Goal: Use online tool/utility: Utilize a website feature to perform a specific function

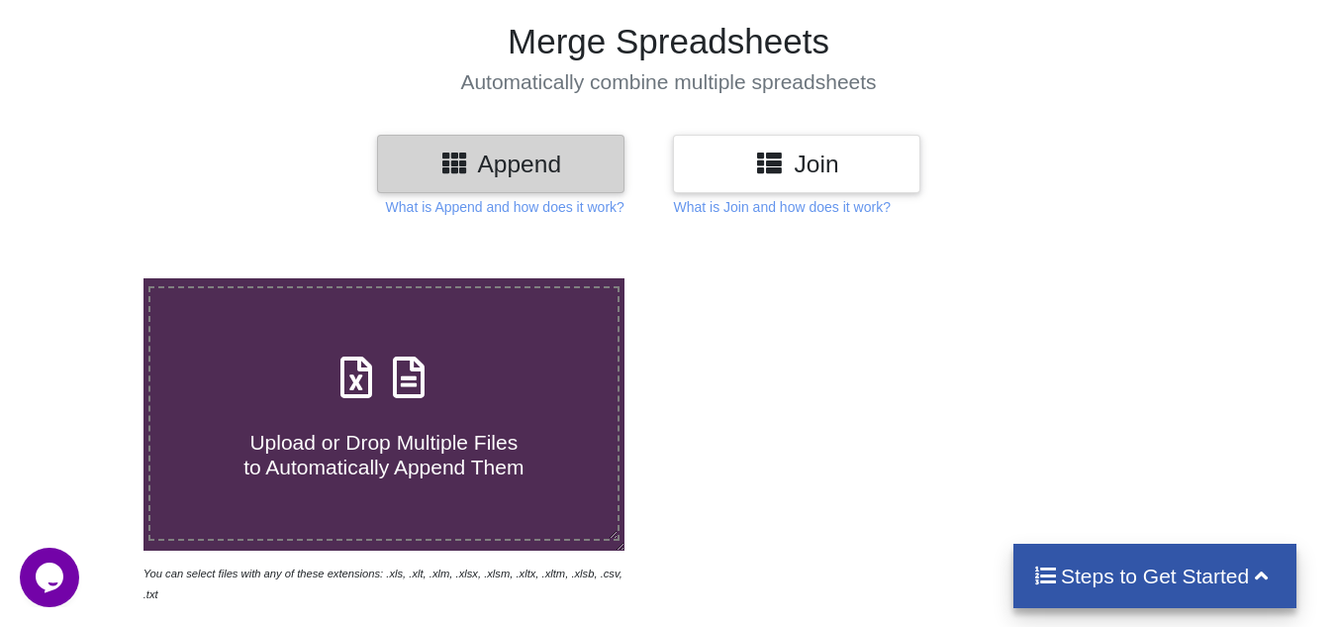
scroll to position [99, 0]
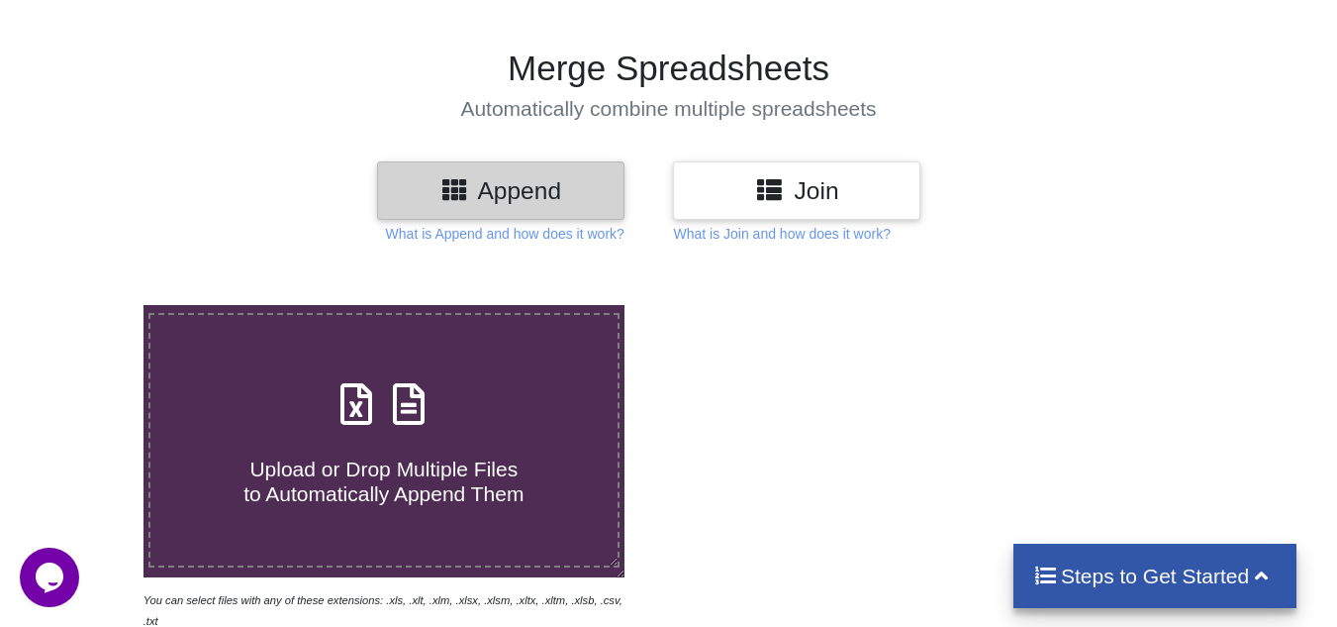
click at [367, 429] on span at bounding box center [384, 405] width 105 height 47
click at [89, 305] on input "Upload or Drop Multiple Files to Automatically Append Them" at bounding box center [89, 305] width 0 height 0
type input "C:\fakepath\Chiplun MS.xlsx"
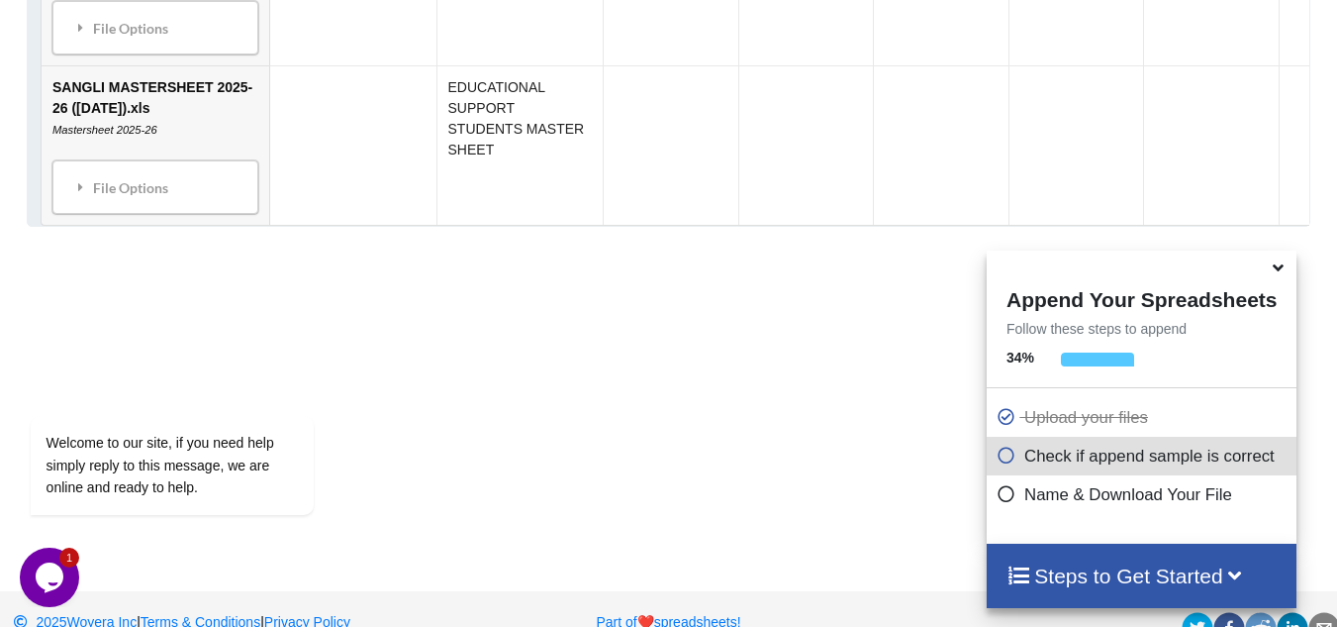
scroll to position [1199, 0]
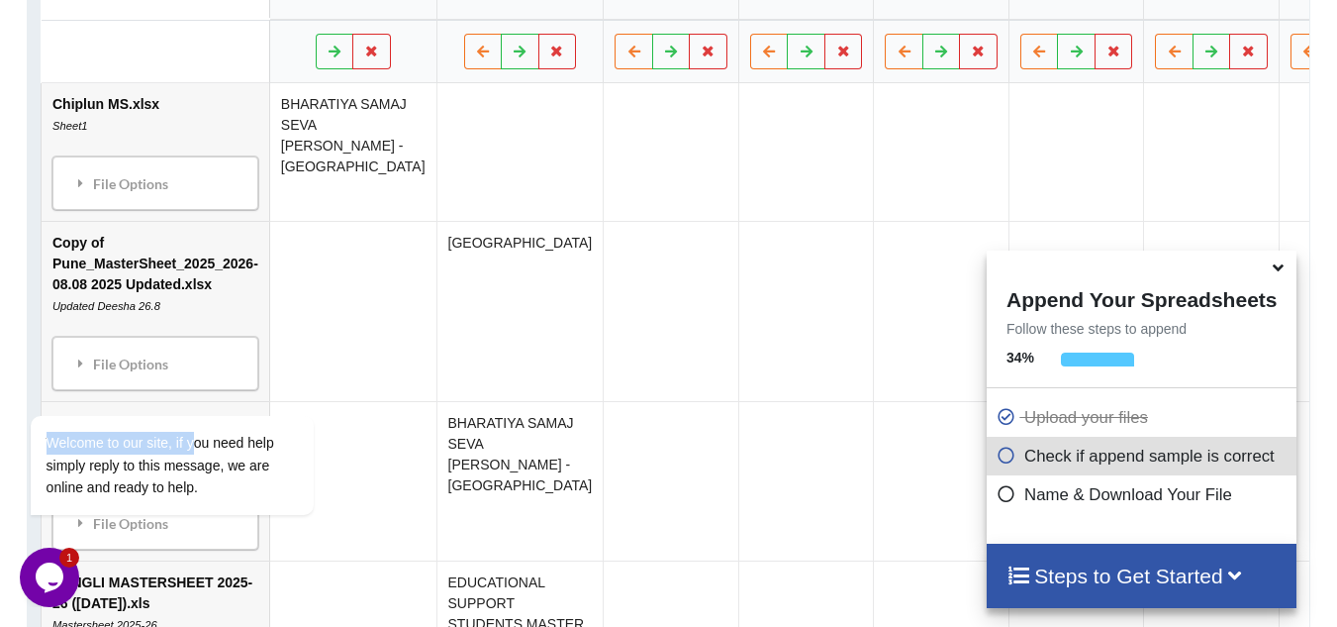
drag, startPoint x: 179, startPoint y: 297, endPoint x: 191, endPoint y: 147, distance: 149.9
click at [191, 237] on html "Welcome to our site, if you need help simply reply to this message, we are onli…" at bounding box center [198, 387] width 356 height 301
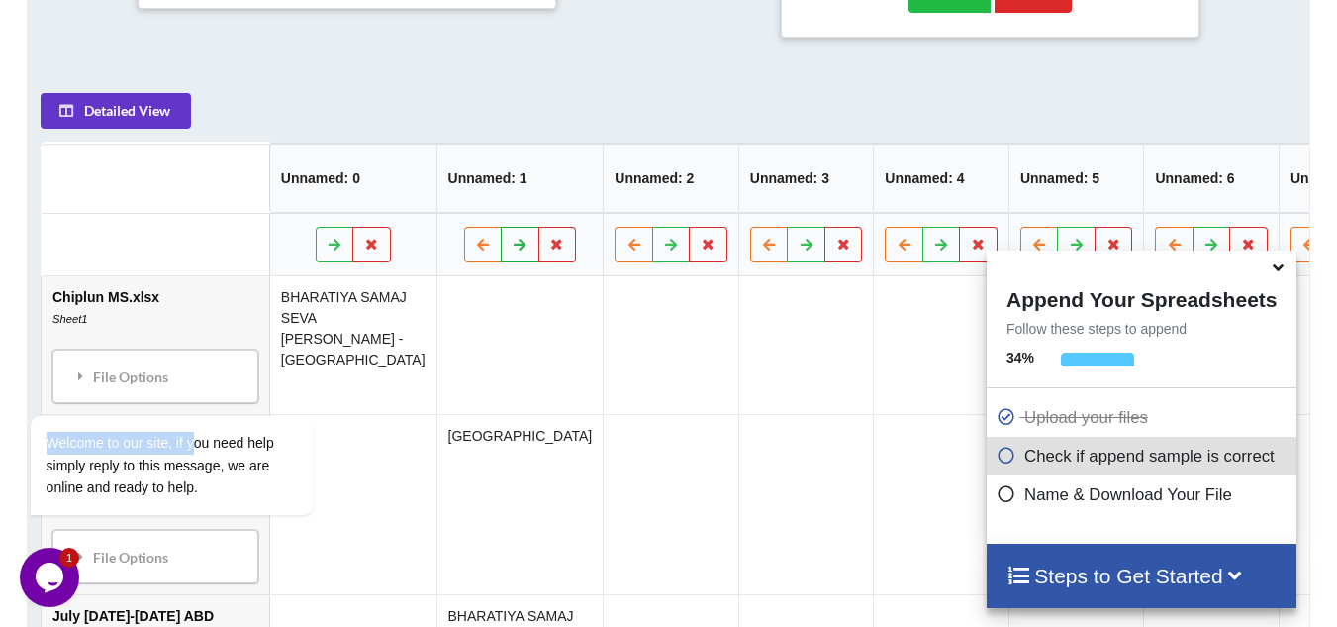
scroll to position [1001, 0]
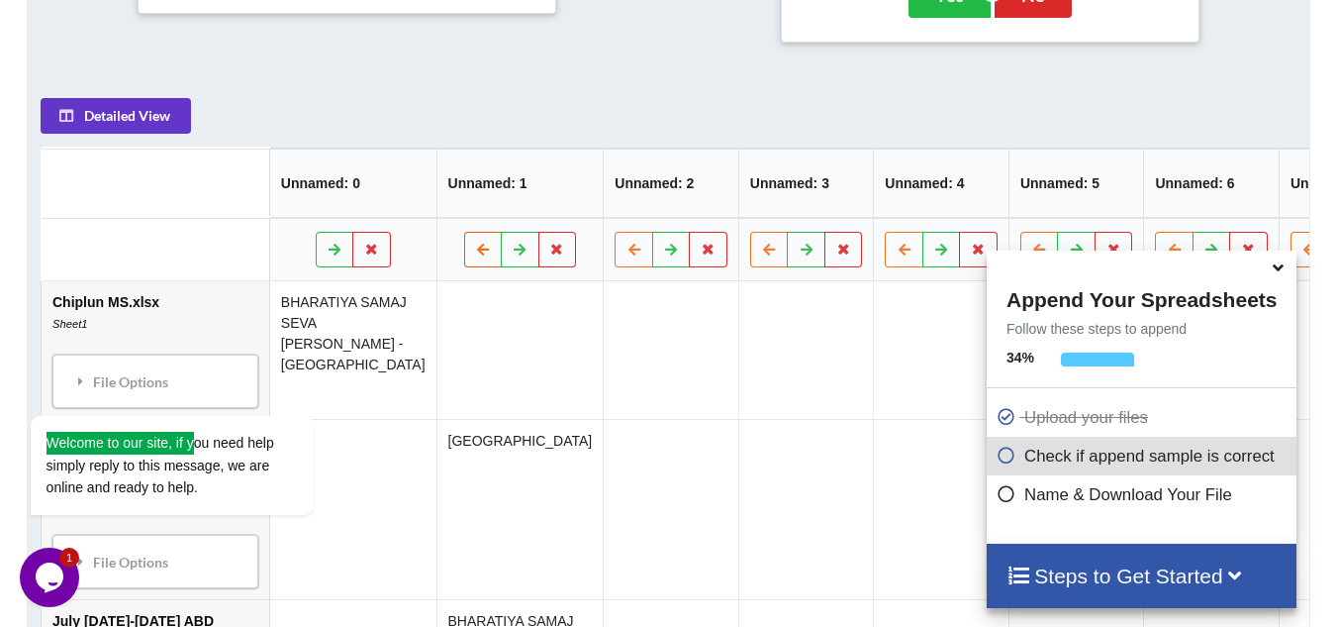
click at [475, 254] on icon at bounding box center [483, 249] width 17 height 12
click at [464, 260] on button at bounding box center [483, 250] width 39 height 36
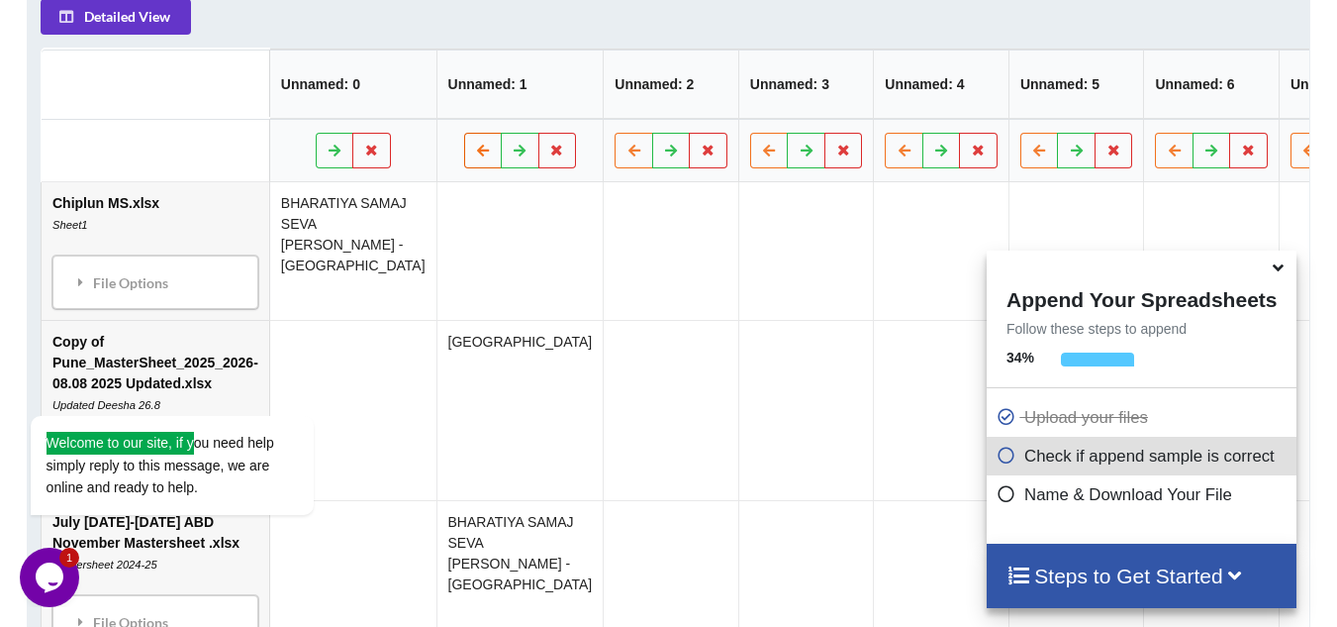
click at [475, 153] on icon at bounding box center [483, 150] width 17 height 12
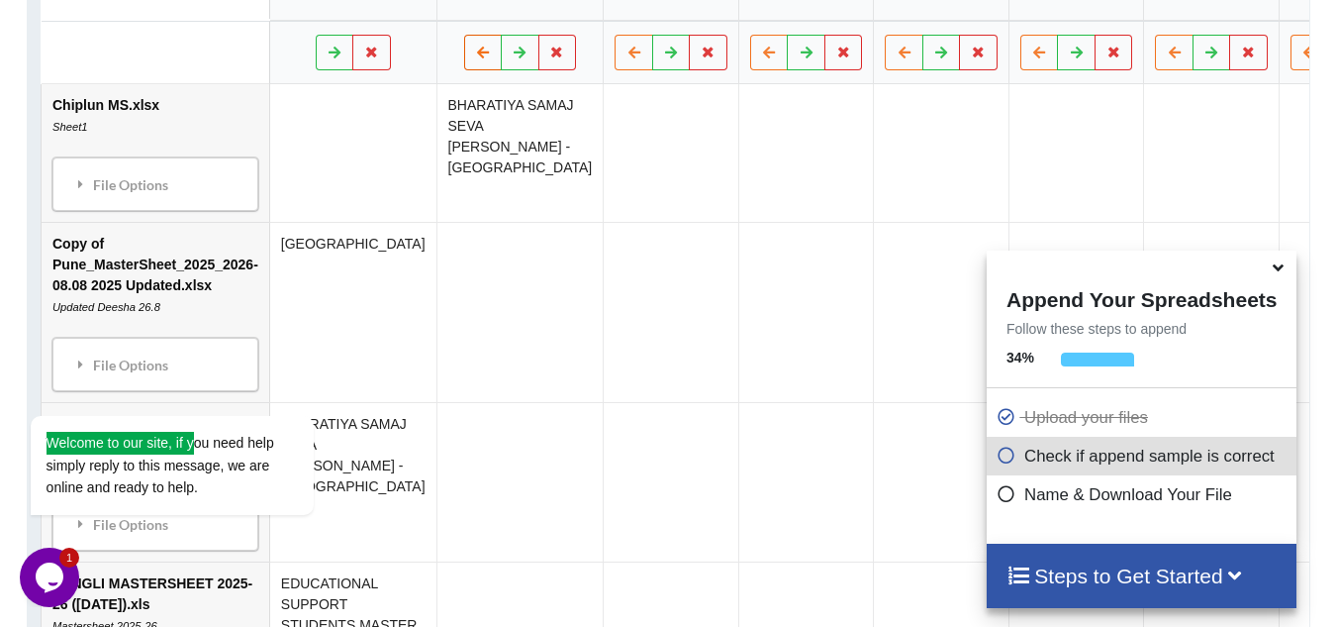
scroll to position [1199, 0]
click at [206, 313] on div "Welcome to our site, if you need help simply reply to this message, we are onli…" at bounding box center [198, 383] width 356 height 301
click at [512, 56] on icon at bounding box center [520, 51] width 17 height 12
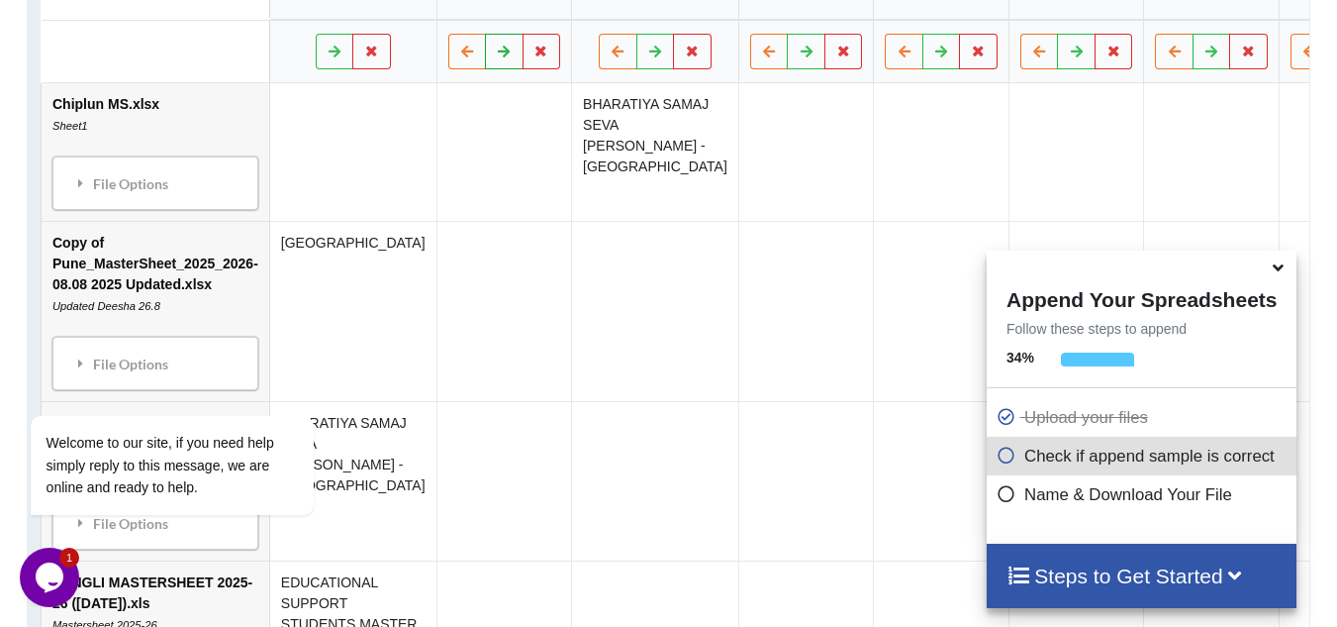
drag, startPoint x: 444, startPoint y: 61, endPoint x: 254, endPoint y: 146, distance: 207.9
click at [496, 56] on icon at bounding box center [504, 51] width 17 height 12
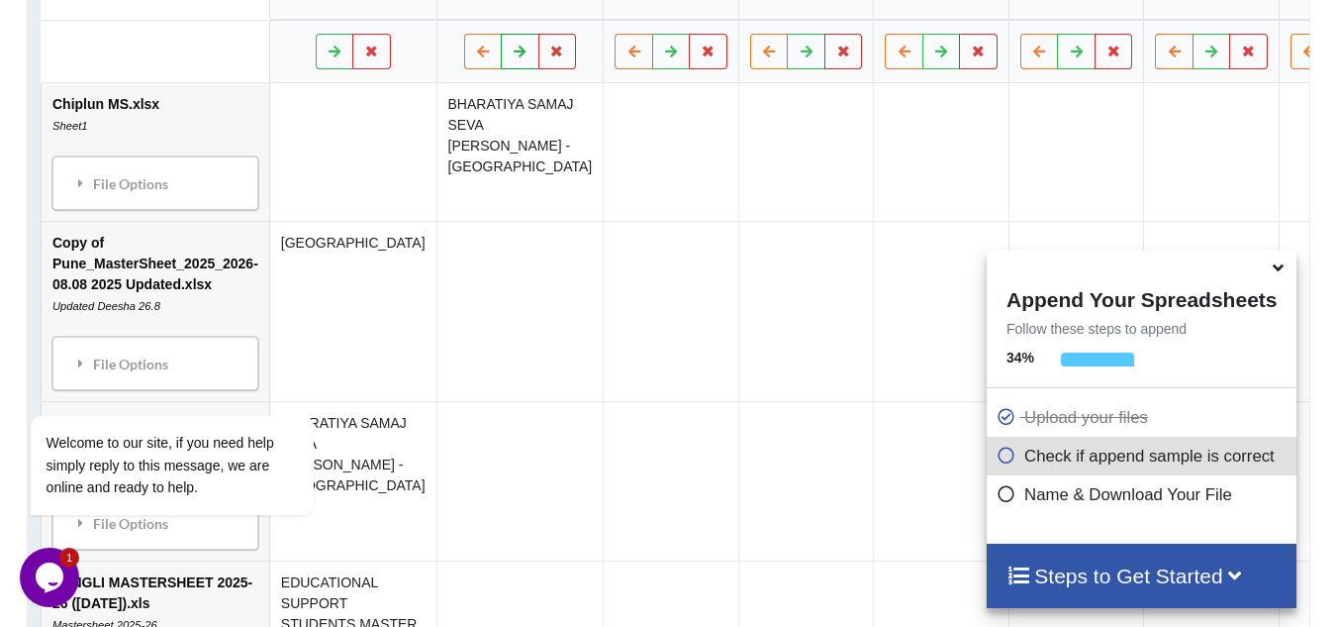
scroll to position [1298, 0]
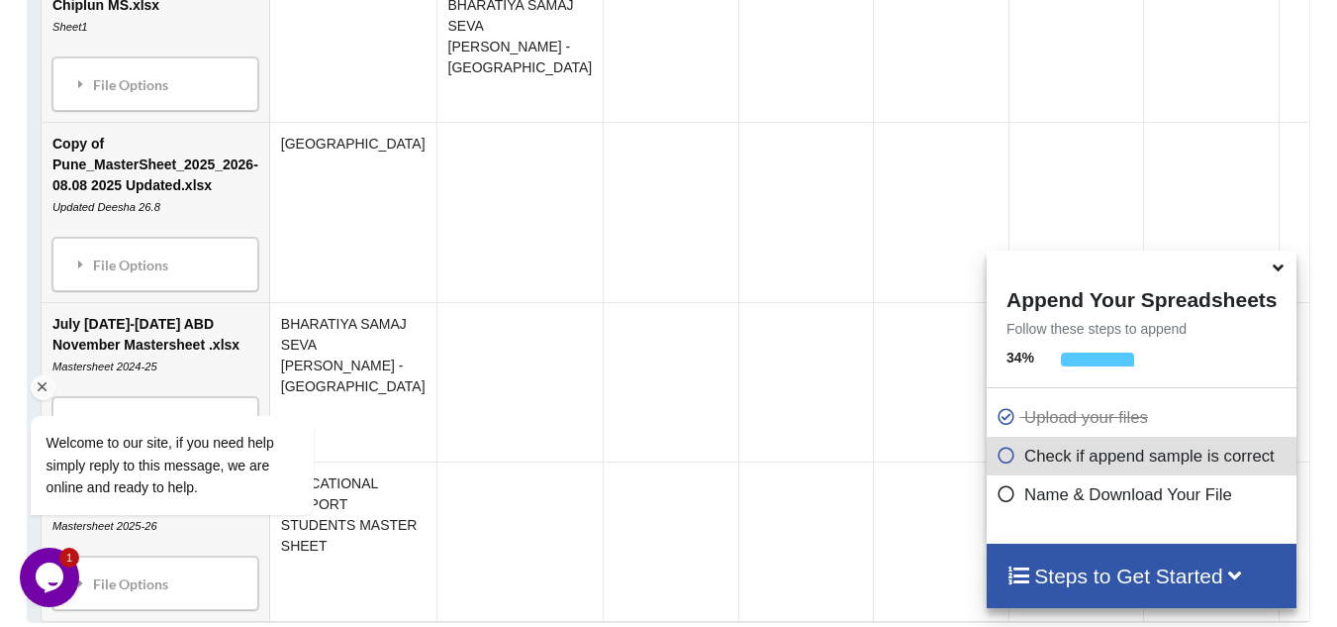
click at [212, 352] on div "Welcome to our site, if you need help simply reply to this message, we are onli…" at bounding box center [198, 383] width 356 height 301
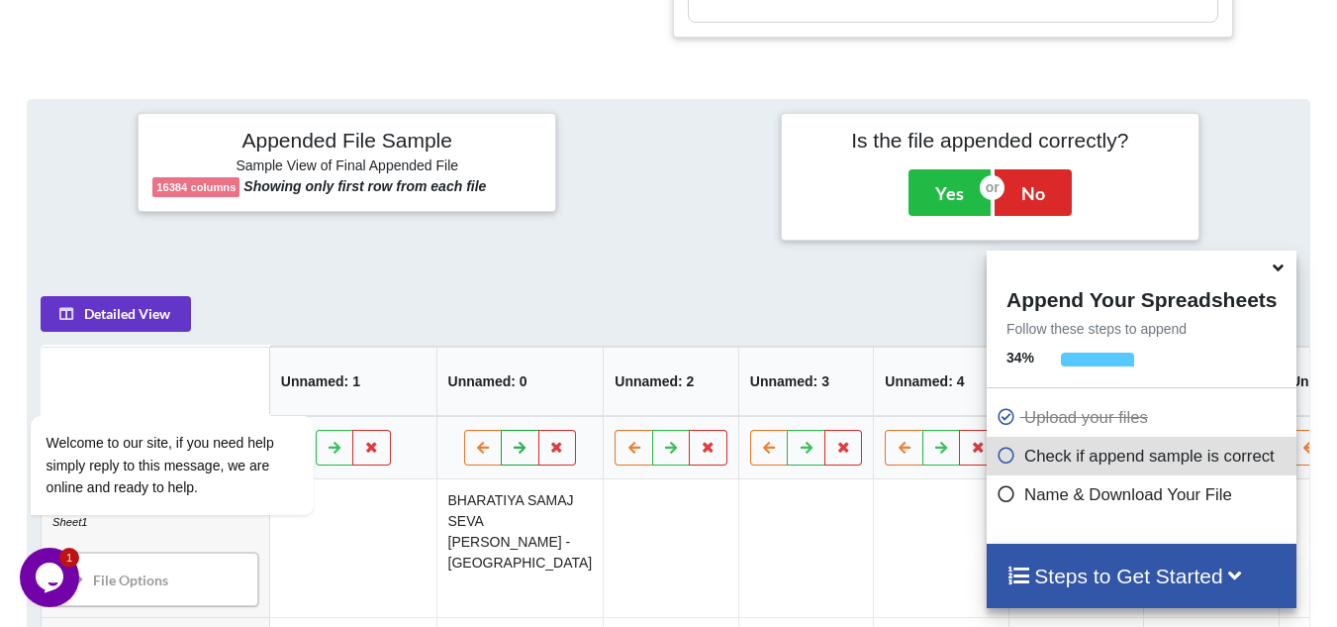
click at [512, 449] on icon at bounding box center [520, 447] width 17 height 12
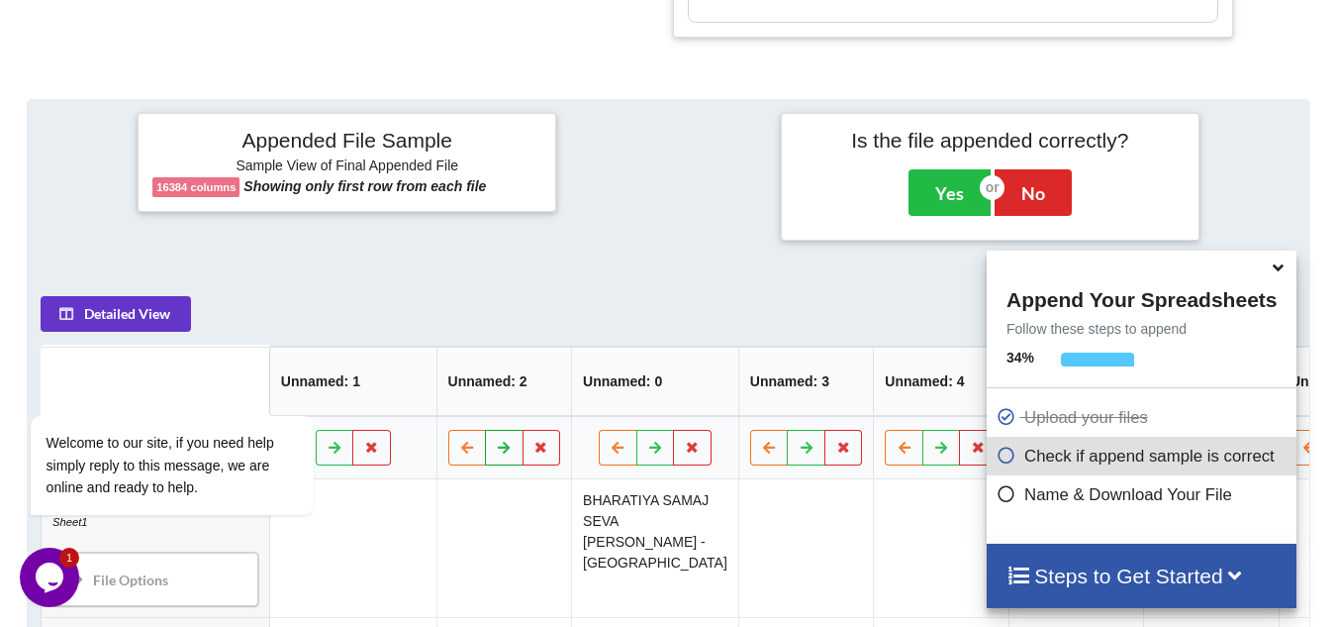
scroll to position [1397, 0]
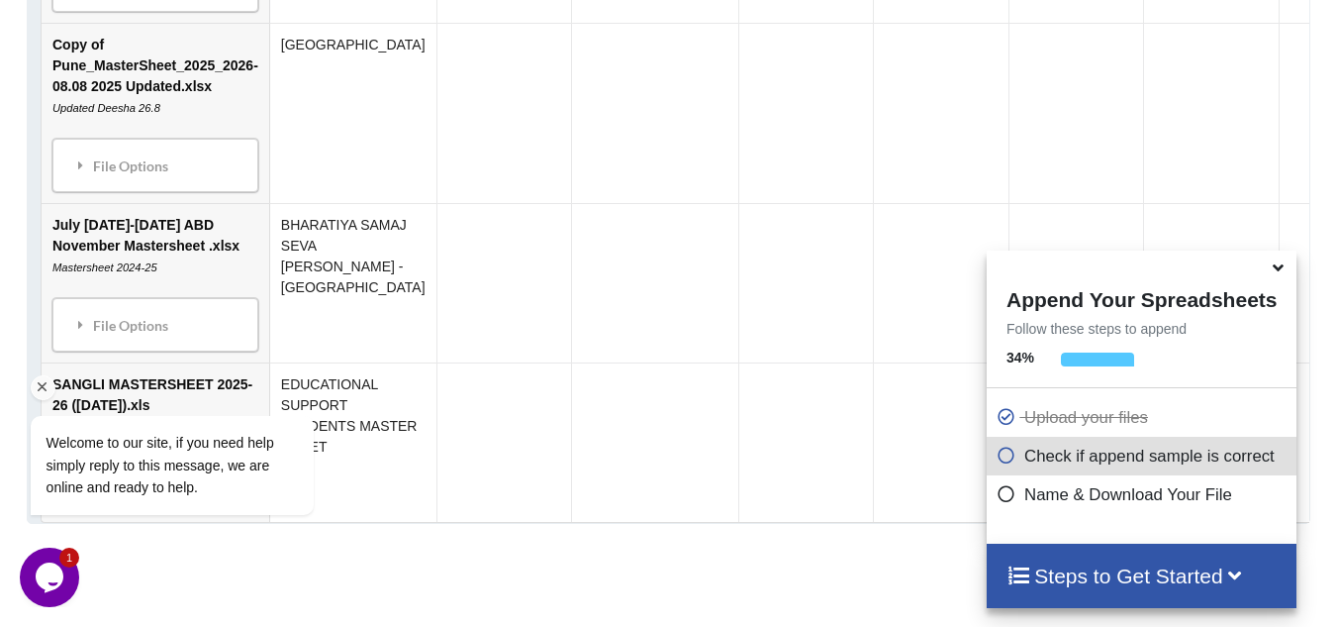
click at [125, 325] on div "Welcome to our site, if you need help simply reply to this message, we are onli…" at bounding box center [198, 383] width 356 height 301
drag, startPoint x: 44, startPoint y: 380, endPoint x: 65, endPoint y: 616, distance: 236.6
click at [44, 380] on icon "Chat attention grabber" at bounding box center [43, 387] width 18 height 18
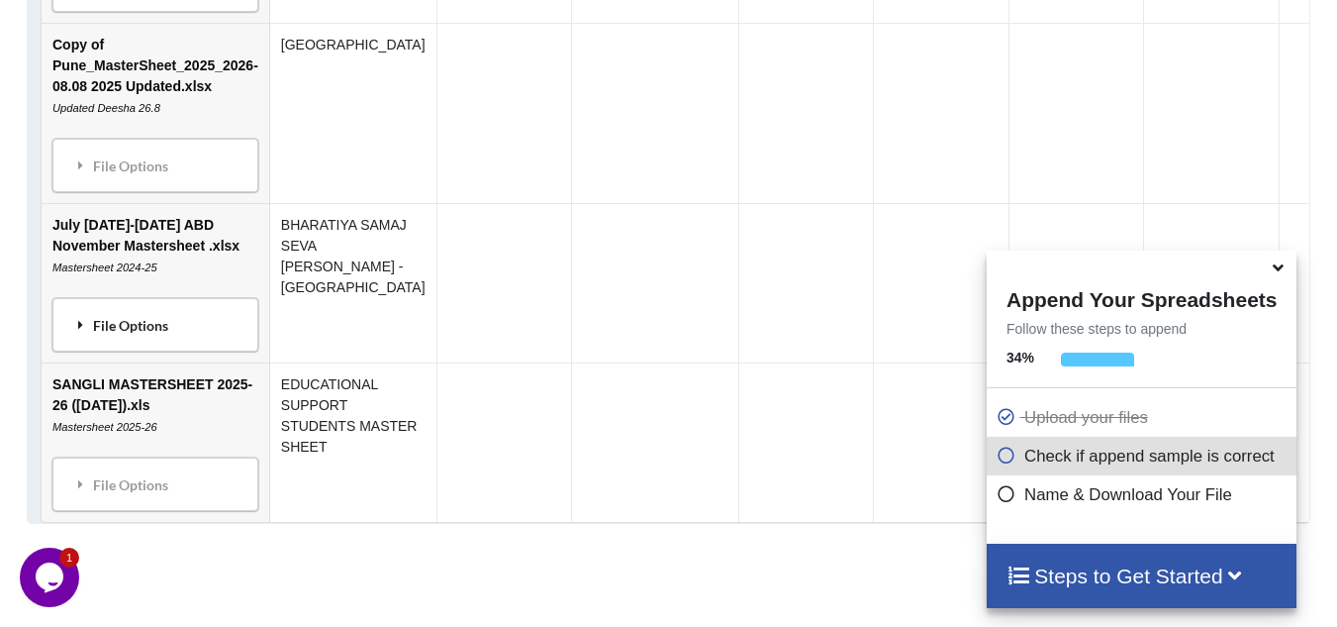
click at [118, 331] on div "File Options" at bounding box center [155, 325] width 194 height 42
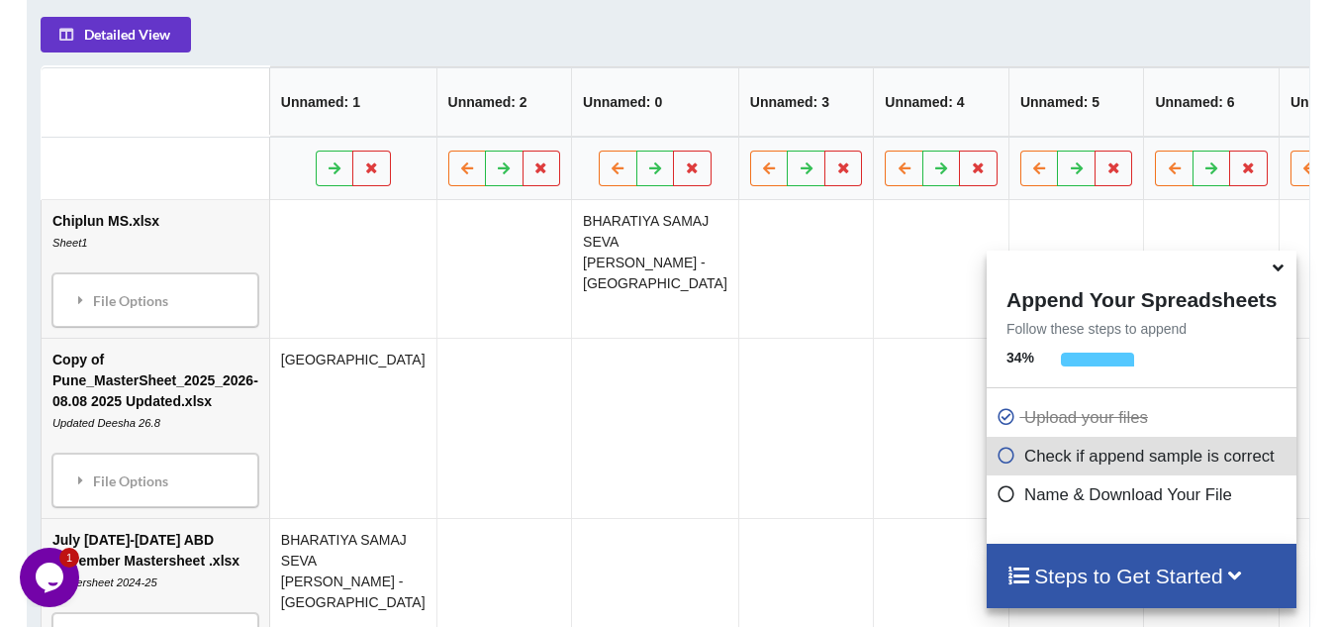
scroll to position [1379, 0]
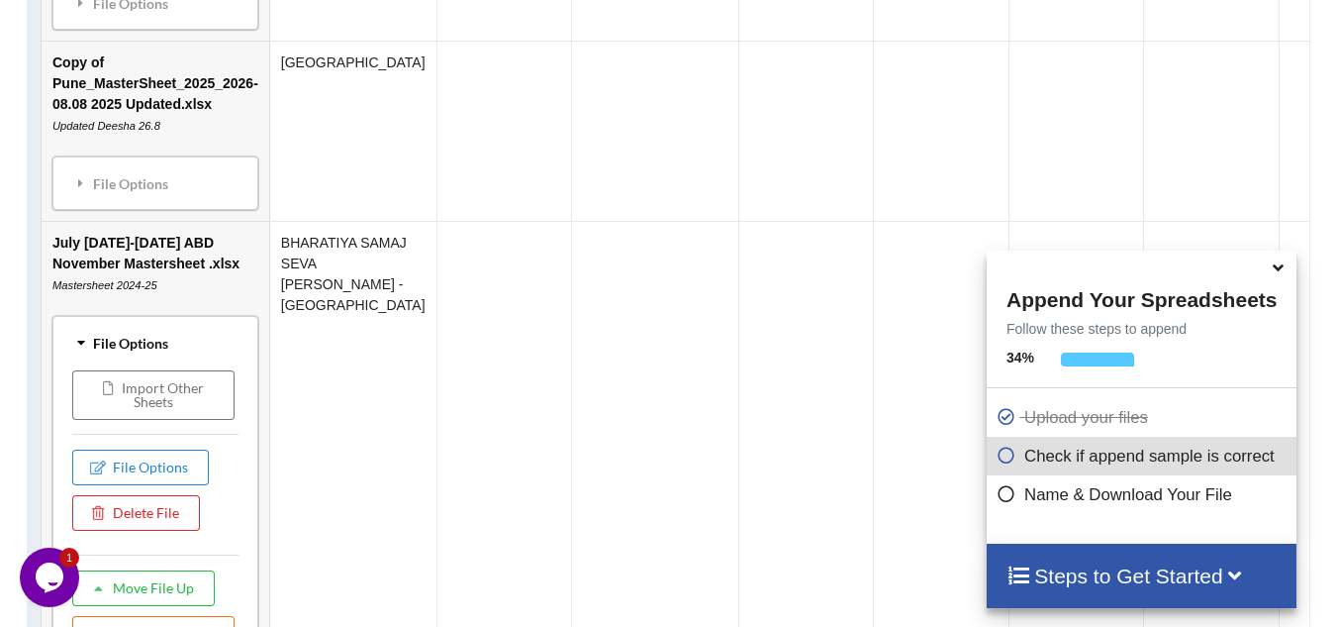
click at [152, 346] on div "File Options" at bounding box center [155, 343] width 194 height 42
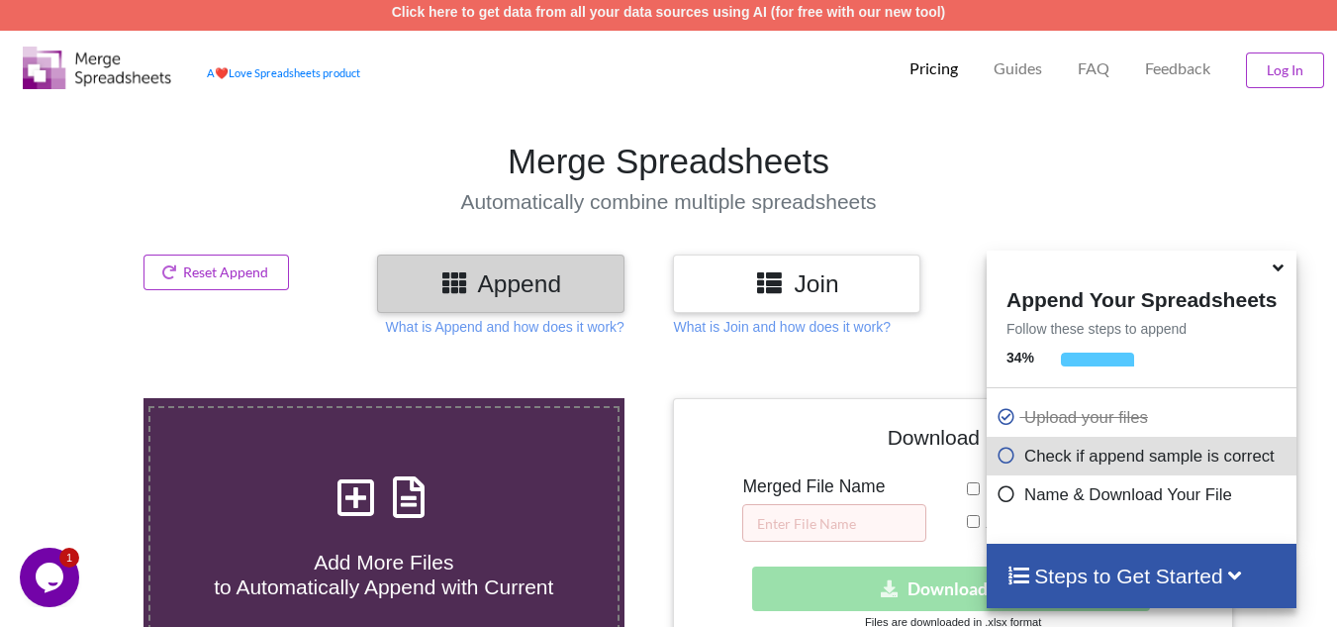
scroll to position [0, 0]
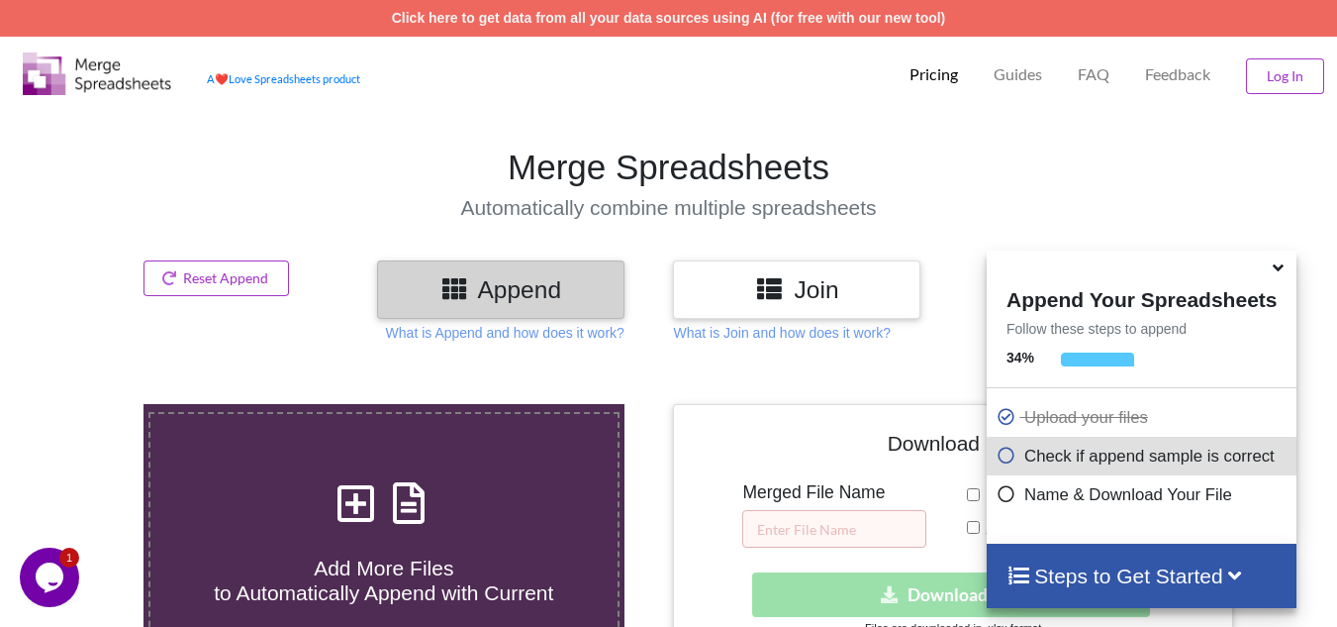
click at [727, 292] on h3 "Join" at bounding box center [797, 289] width 218 height 29
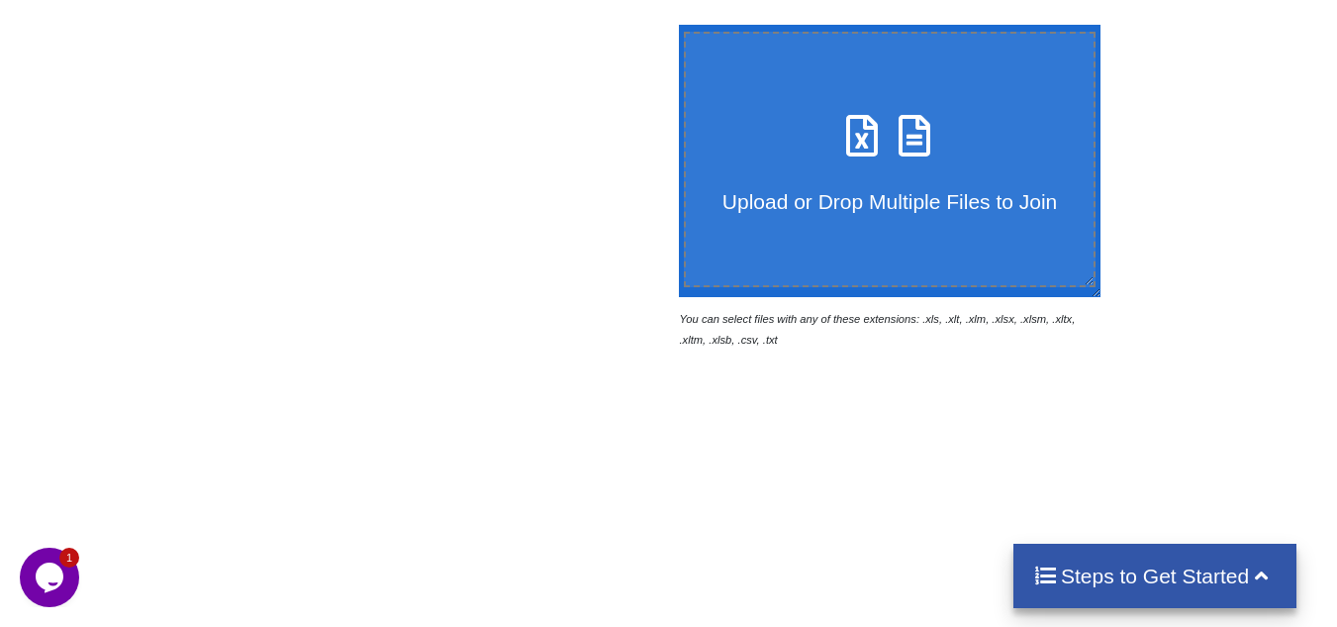
scroll to position [396, 0]
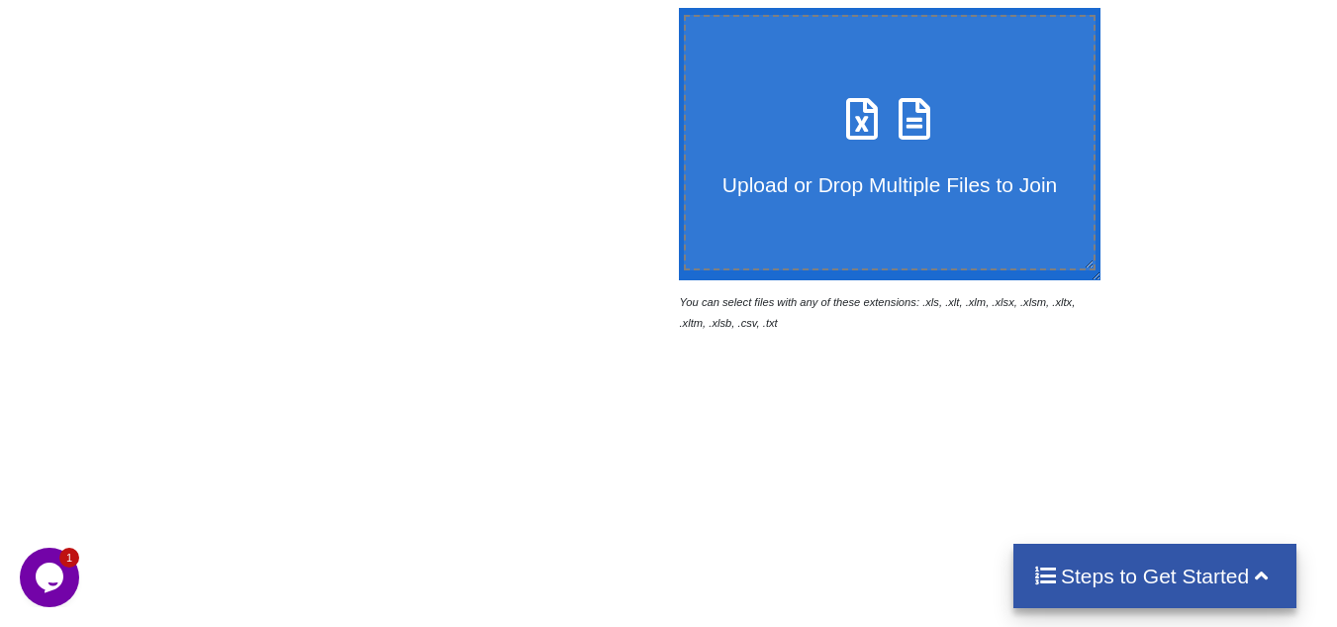
click at [920, 161] on h4 "Upload or Drop Multiple Files to Join" at bounding box center [890, 171] width 409 height 49
click at [674, 8] on input "Upload or Drop Multiple Files to Join" at bounding box center [674, 8] width 0 height 0
type input "C:\fakepath\Chiplun MS.xlsx"
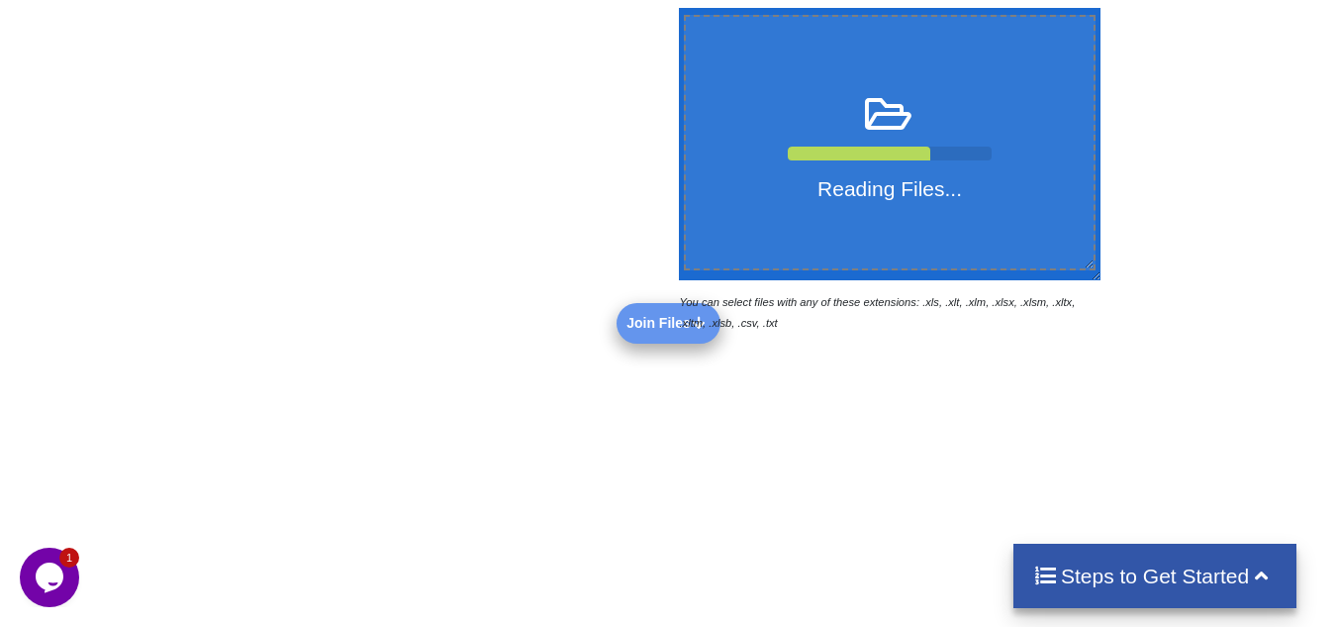
click at [39, 595] on button "Opens Chat This icon Opens the chat window." at bounding box center [49, 576] width 59 height 59
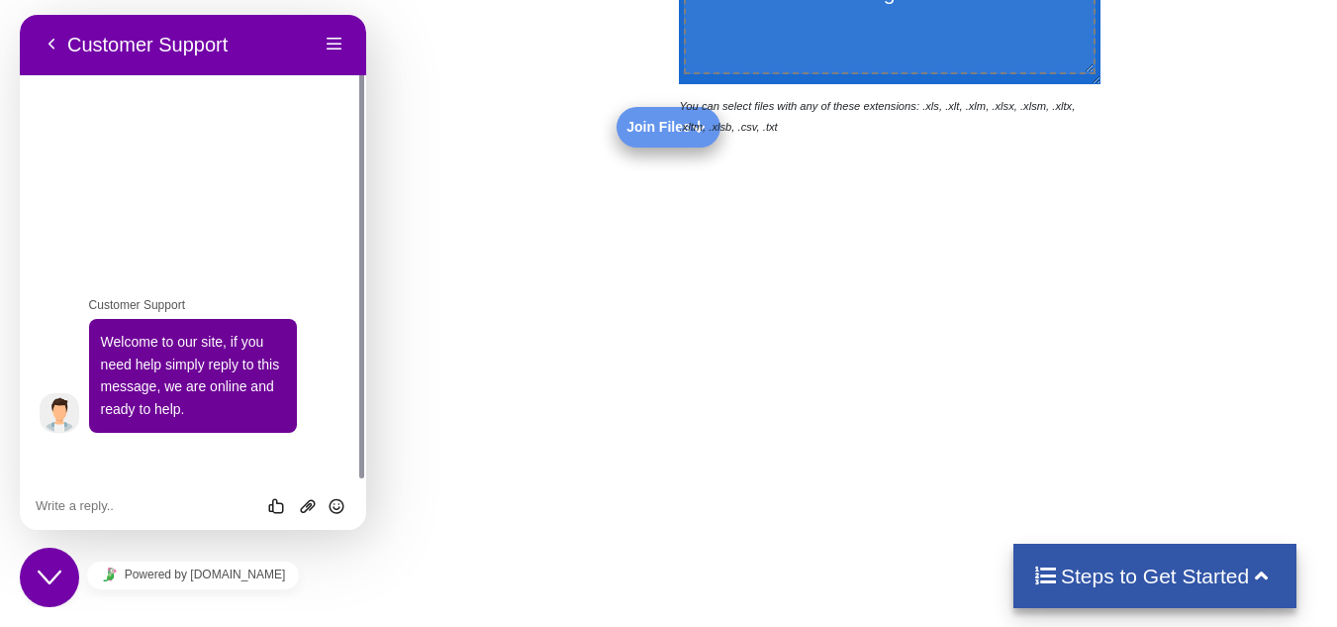
scroll to position [594, 0]
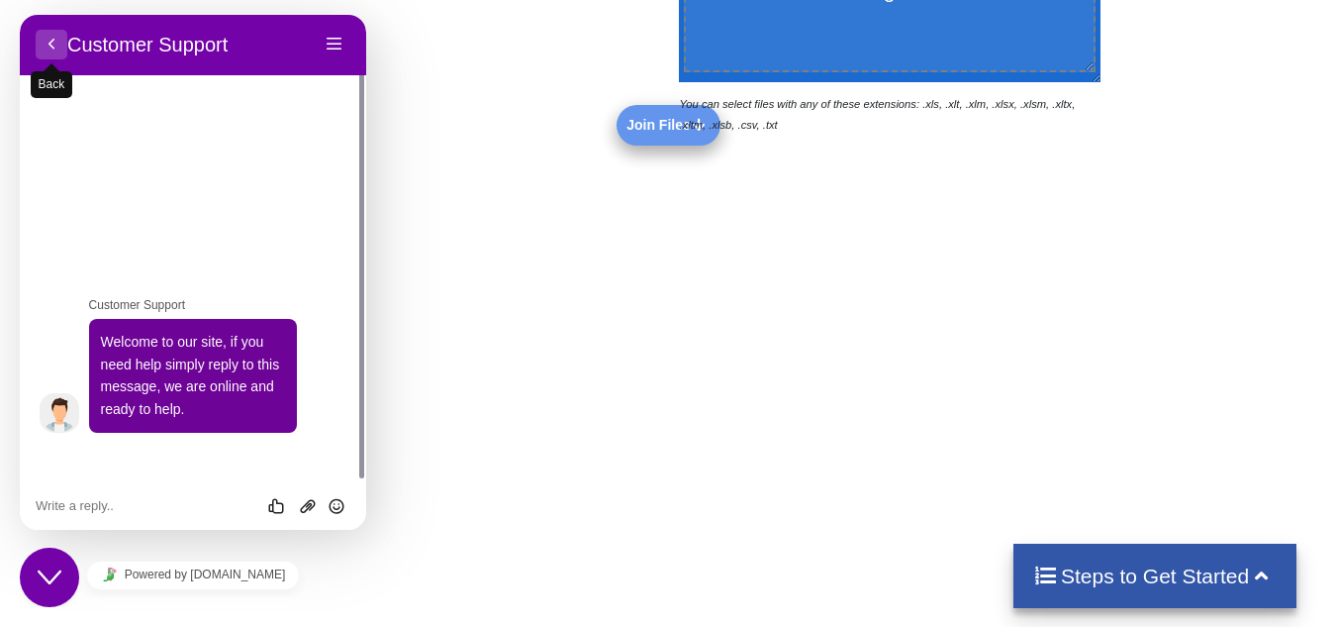
click at [49, 51] on button "Back" at bounding box center [52, 45] width 32 height 30
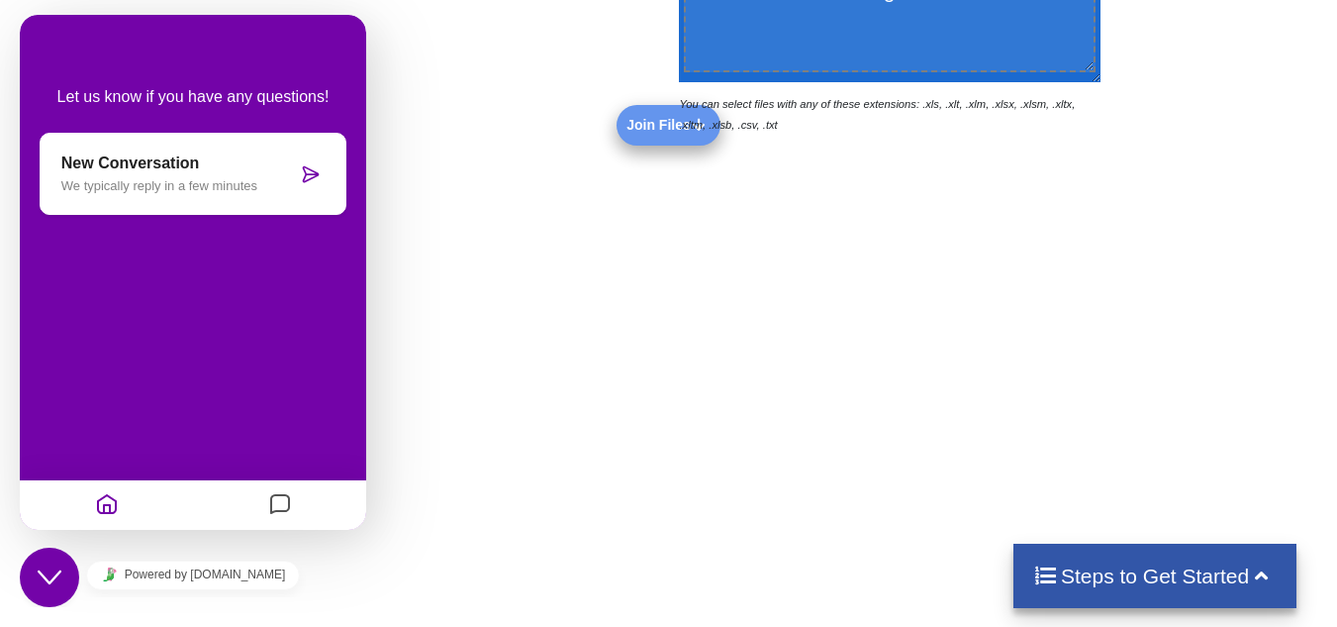
click at [435, 352] on div "Reading Files... You can select files with any of these extensions: .xls, .xlt,…" at bounding box center [668, 209] width 1337 height 882
click at [48, 571] on icon "Close Chat This icon closes the chat window." at bounding box center [50, 577] width 24 height 24
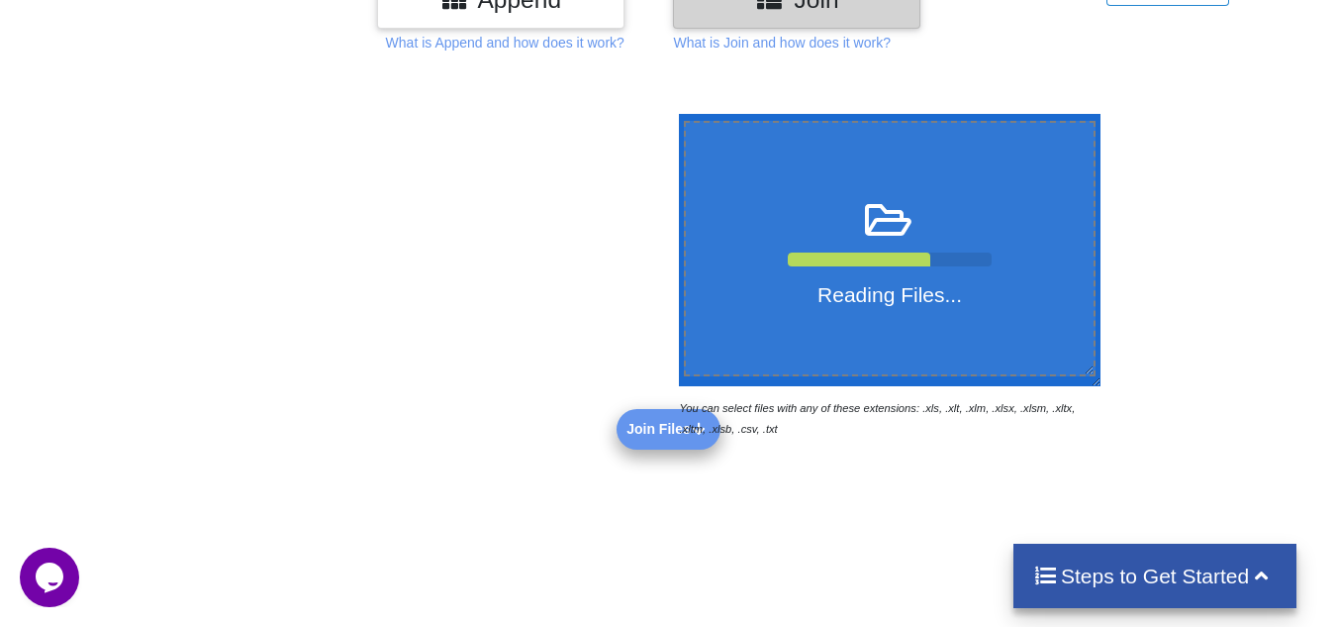
scroll to position [297, 0]
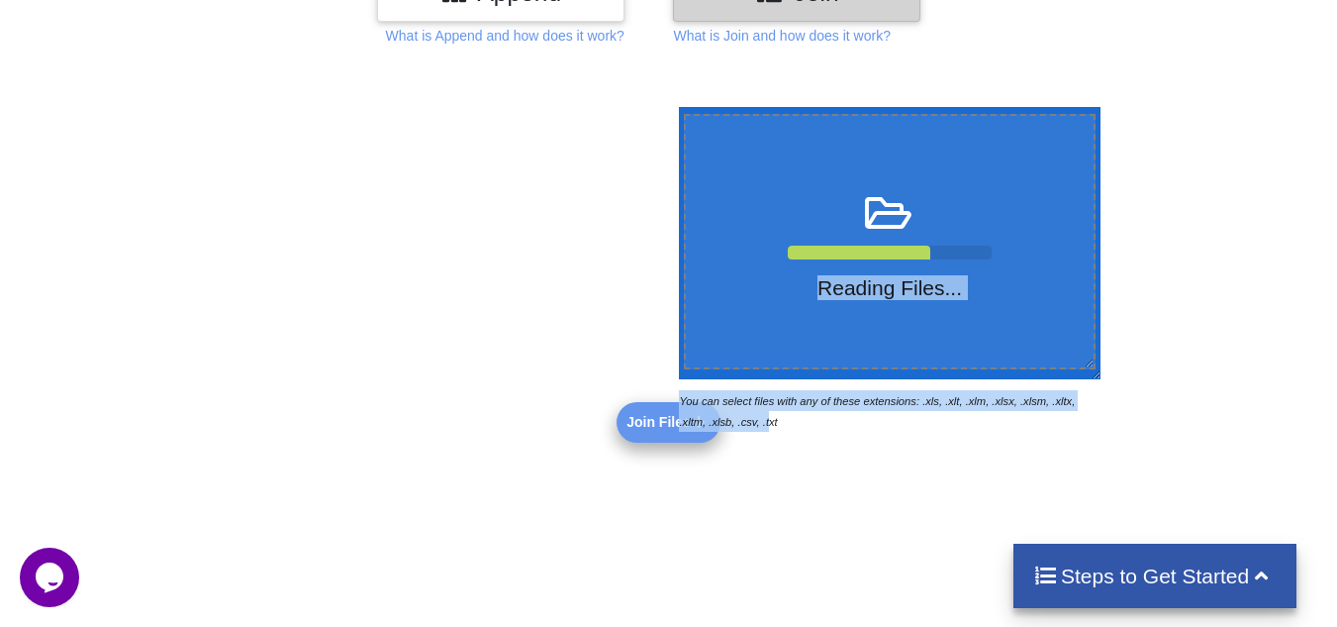
drag, startPoint x: 762, startPoint y: 422, endPoint x: 728, endPoint y: 505, distance: 90.1
click at [728, 505] on div "Reading Files... You can select files with any of these extensions: .xls, .xlt,…" at bounding box center [668, 506] width 1337 height 882
click at [796, 474] on div "Reading Files... You can select files with any of these extensions: .xls, .xlt,…" at bounding box center [668, 506] width 1337 height 882
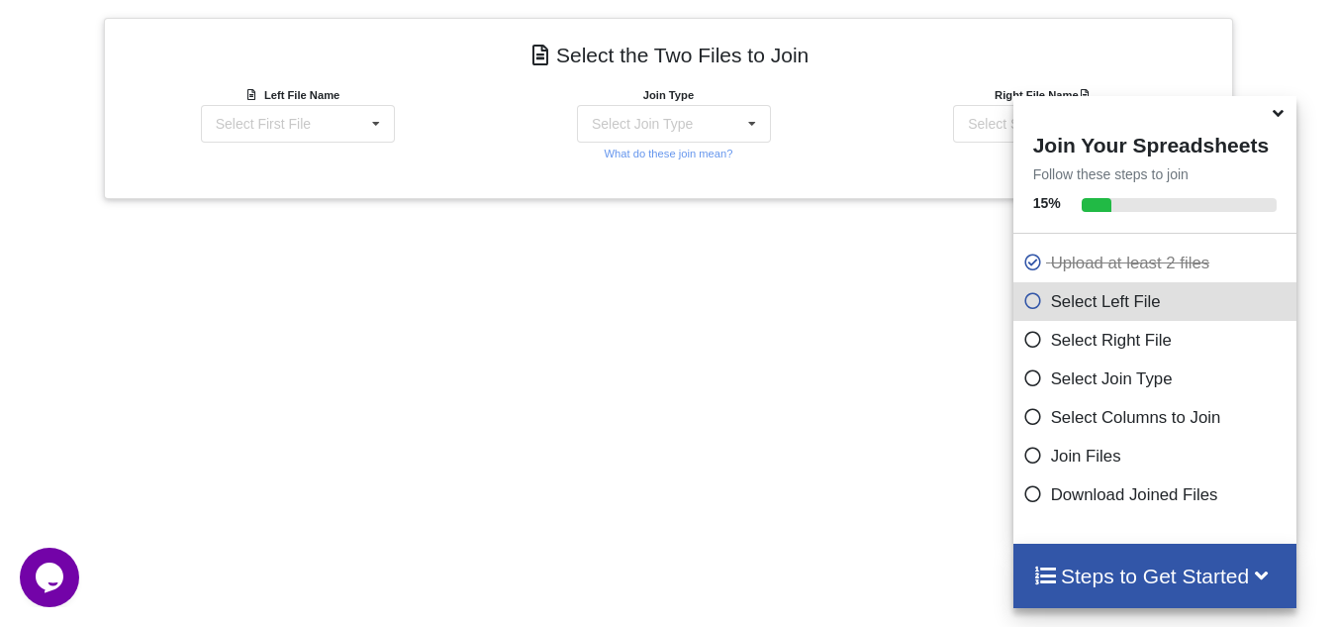
scroll to position [533, 0]
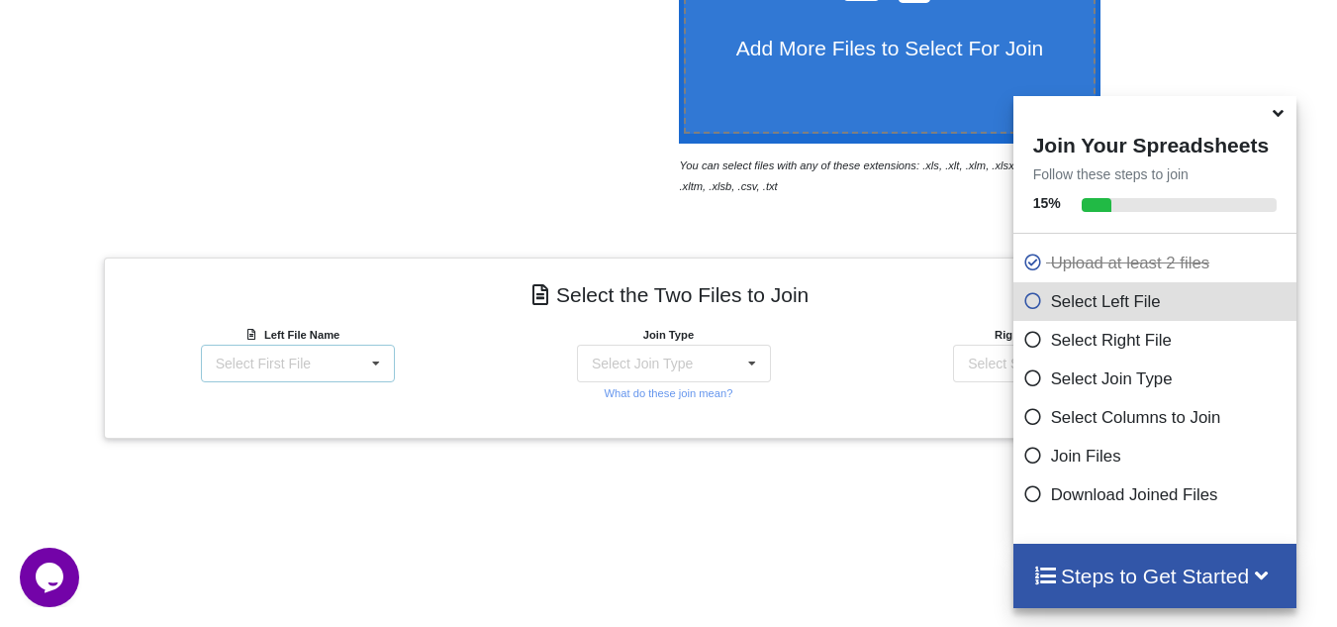
click at [318, 373] on div "Select First File Chiplun MS.xlsx : Sheet1 Copy of Pune_MasterSheet_2025_2026-0…" at bounding box center [298, 363] width 194 height 38
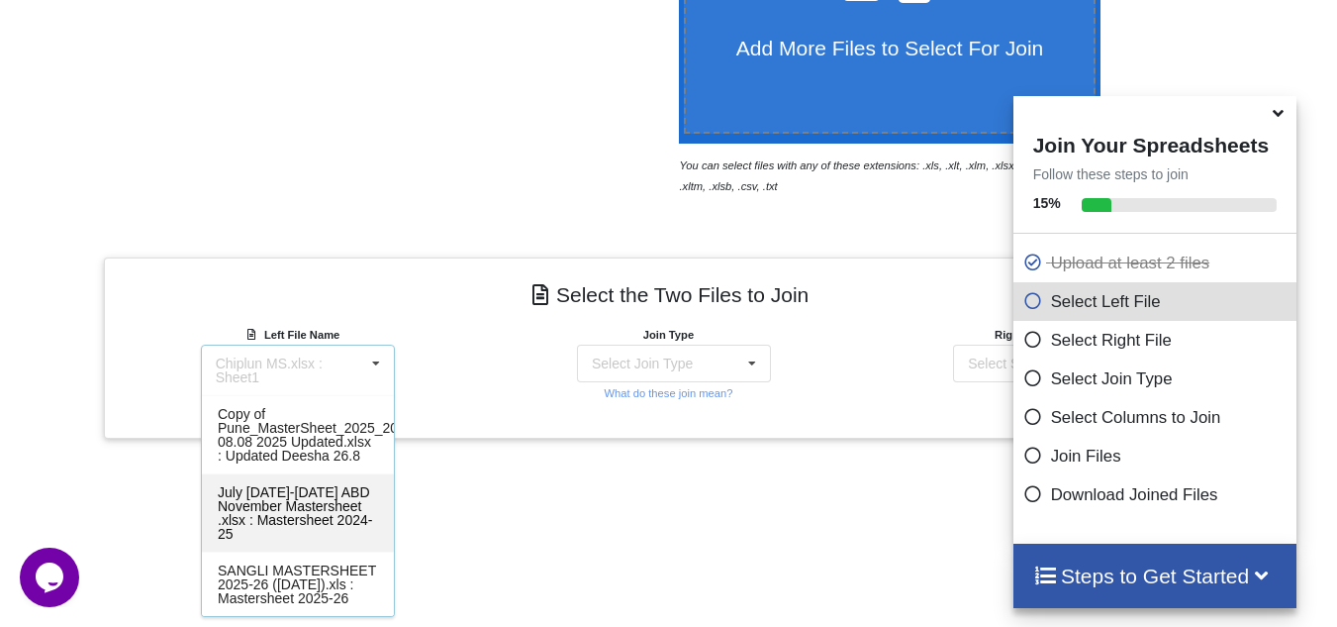
scroll to position [0, 0]
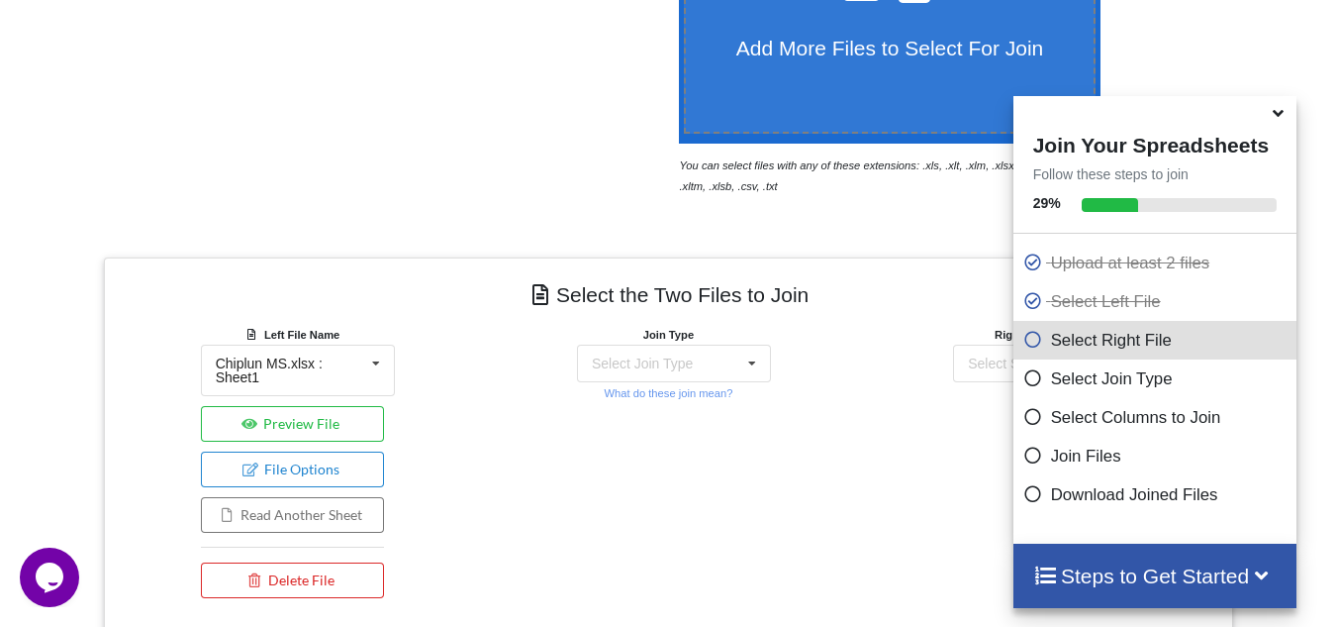
click at [433, 348] on div "Left File Name Chiplun MS.xlsx : Sheet1 Chiplun MS.xlsx : Sheet1 Copy of Pune_M…" at bounding box center [292, 466] width 376 height 284
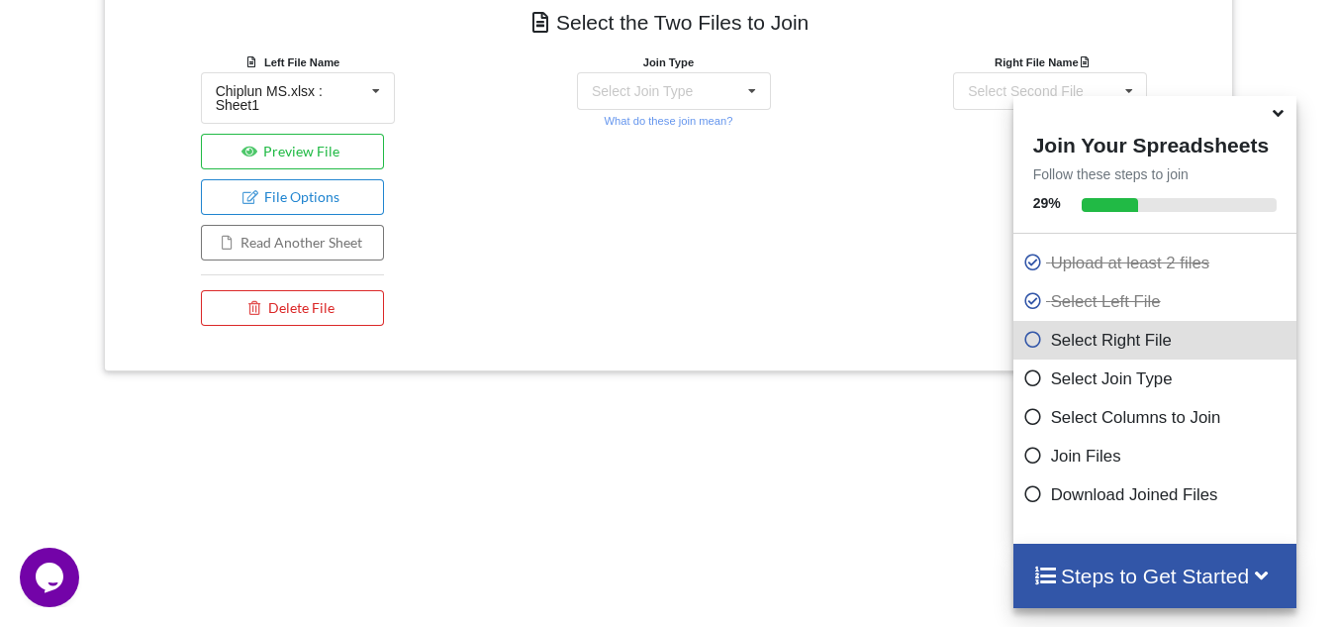
scroll to position [870, 0]
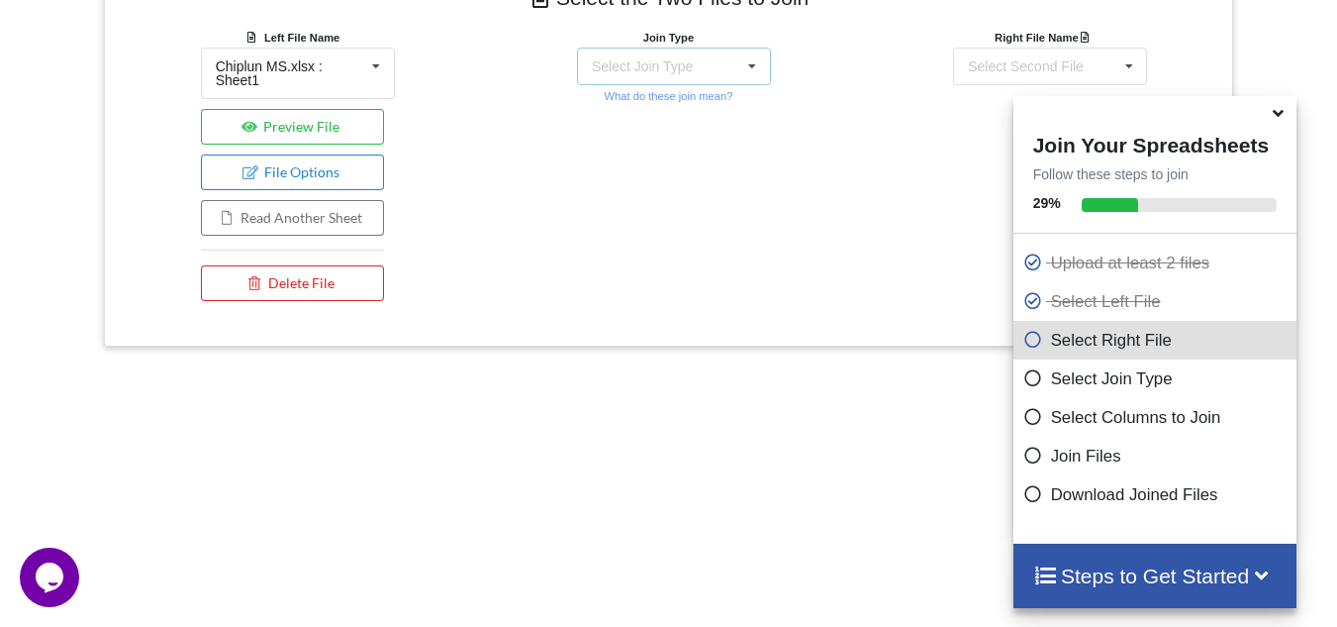
click at [664, 72] on div "Select Join Type" at bounding box center [642, 66] width 101 height 14
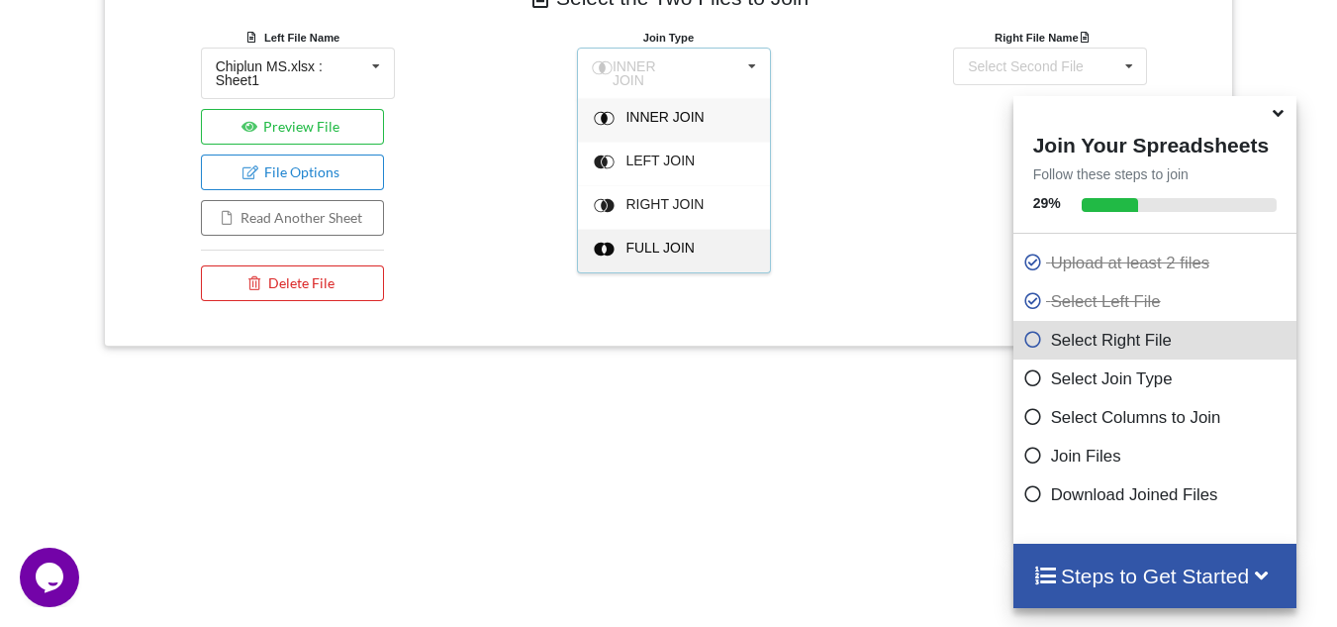
click at [650, 244] on span "FULL JOIN" at bounding box center [660, 248] width 69 height 16
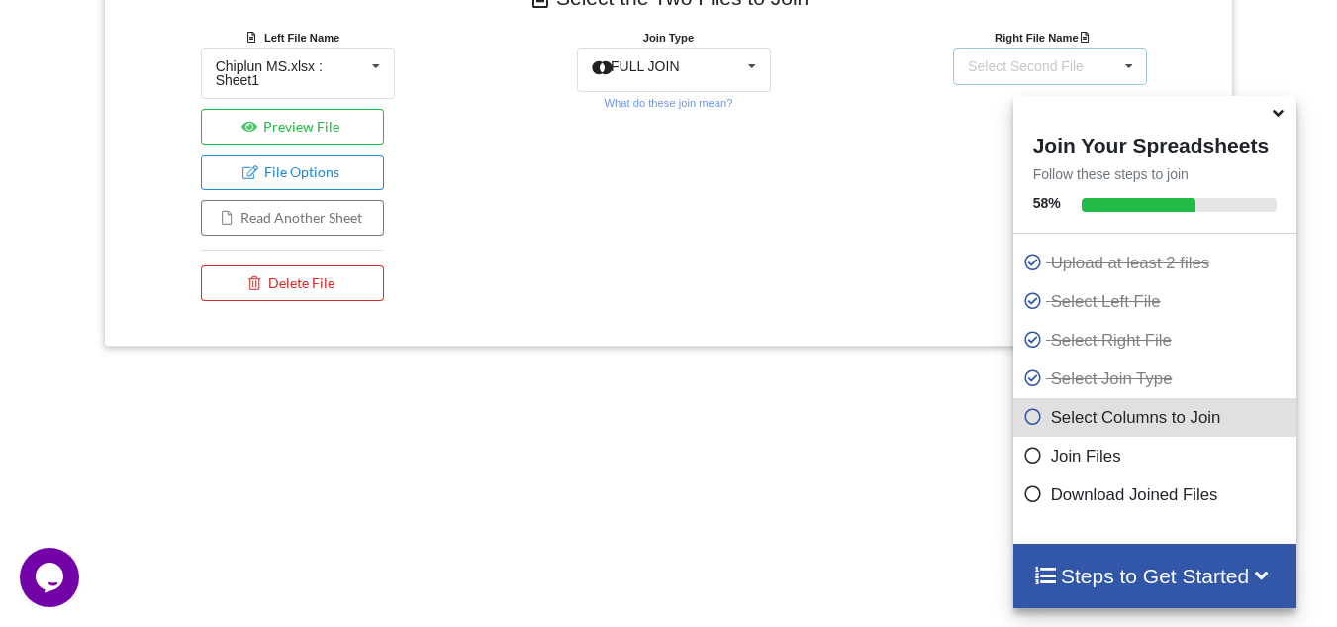
click at [1060, 69] on div "Select Second File" at bounding box center [1026, 66] width 116 height 14
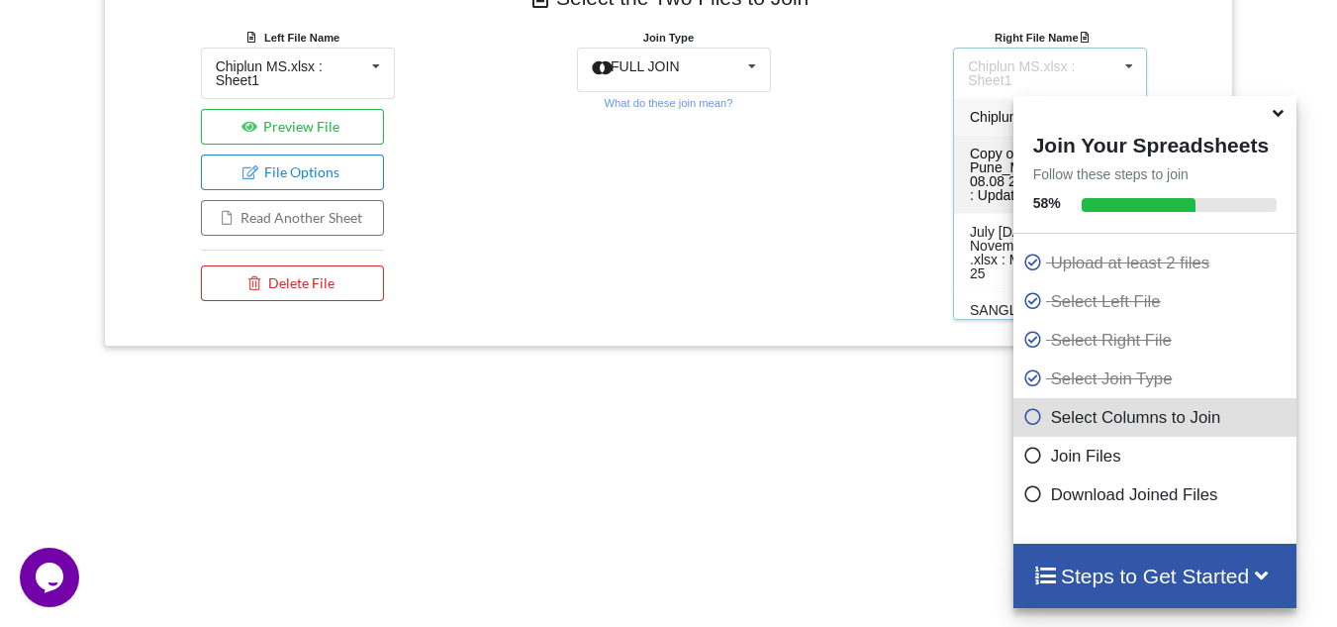
click at [974, 172] on span "Copy of Pune_MasterSheet_2025_2026-08.08 2025 Updated.xlsx : Updated Deesha 26.8" at bounding box center [1070, 174] width 200 height 57
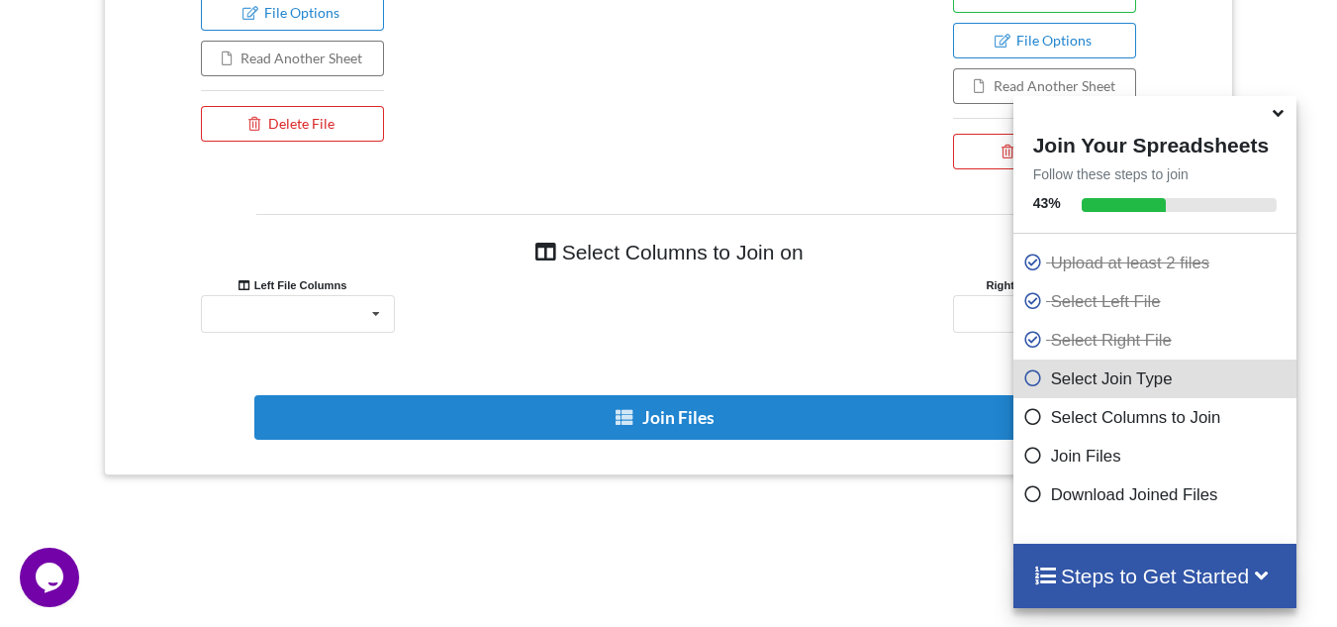
scroll to position [1068, 0]
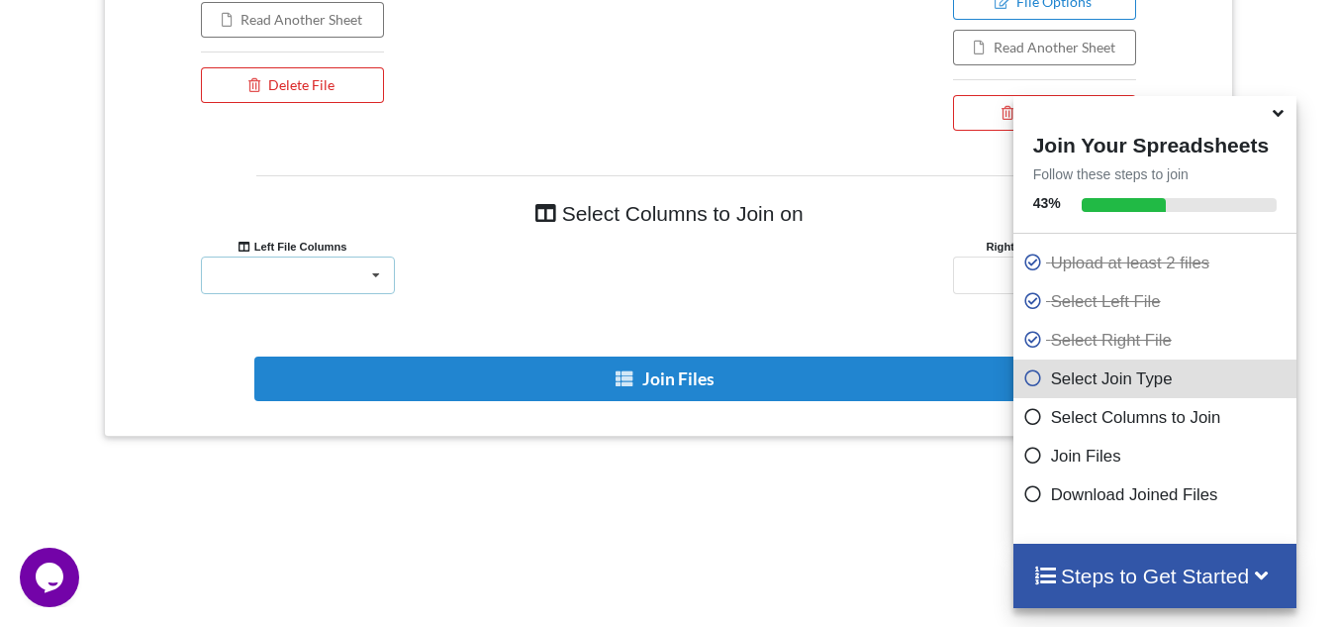
click at [272, 270] on div "Unnamed: 0 Unnamed: 1 Unnamed: 2 Unnamed: 3 Unnamed: 4 Unnamed: 5 Unnamed: 6 Un…" at bounding box center [298, 275] width 194 height 38
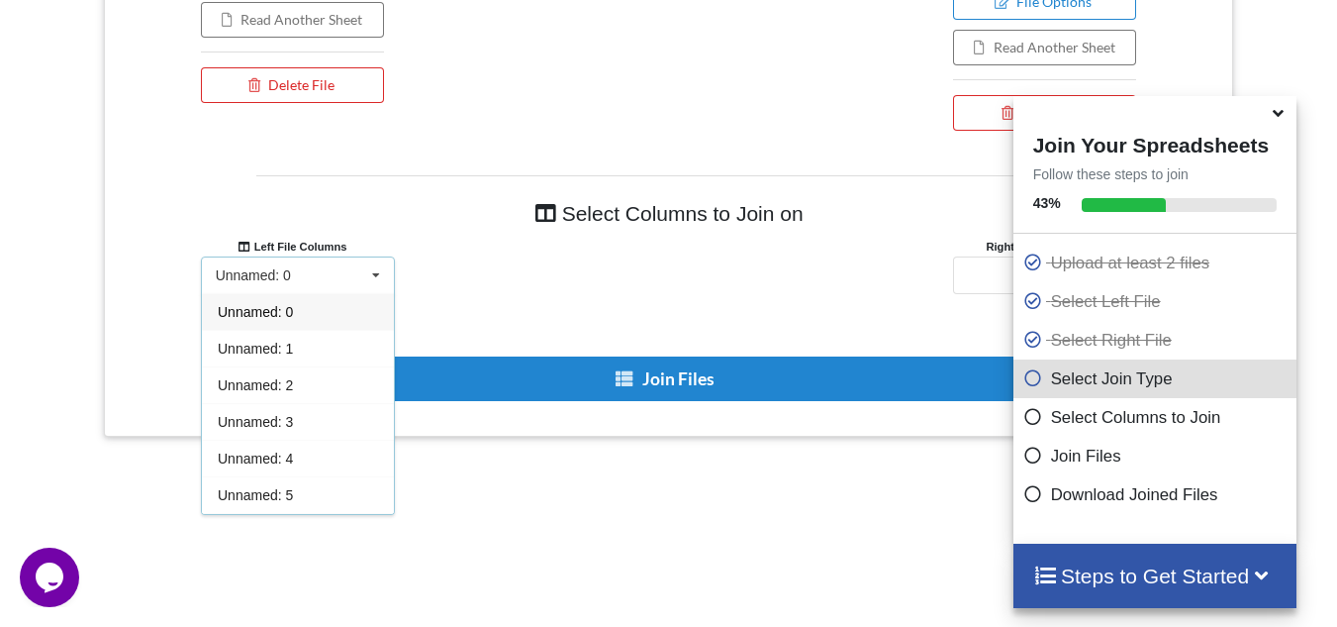
click at [286, 271] on div "Unnamed: 0" at bounding box center [253, 275] width 75 height 14
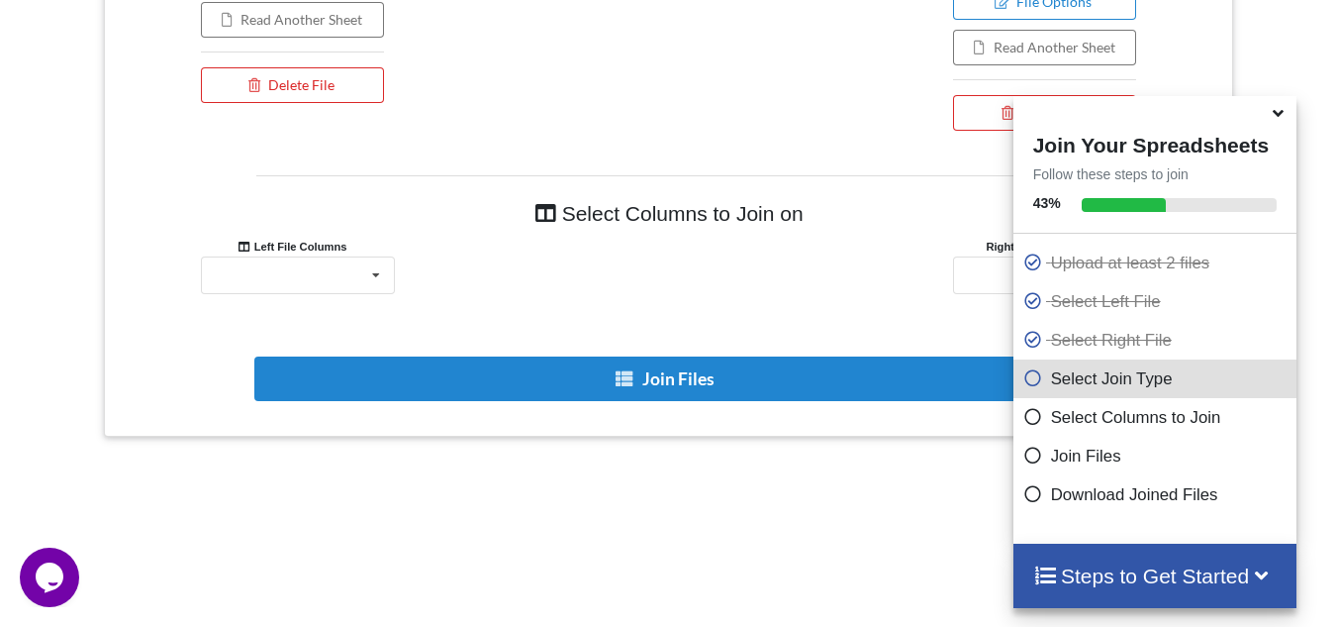
click at [1279, 119] on icon at bounding box center [1278, 110] width 21 height 18
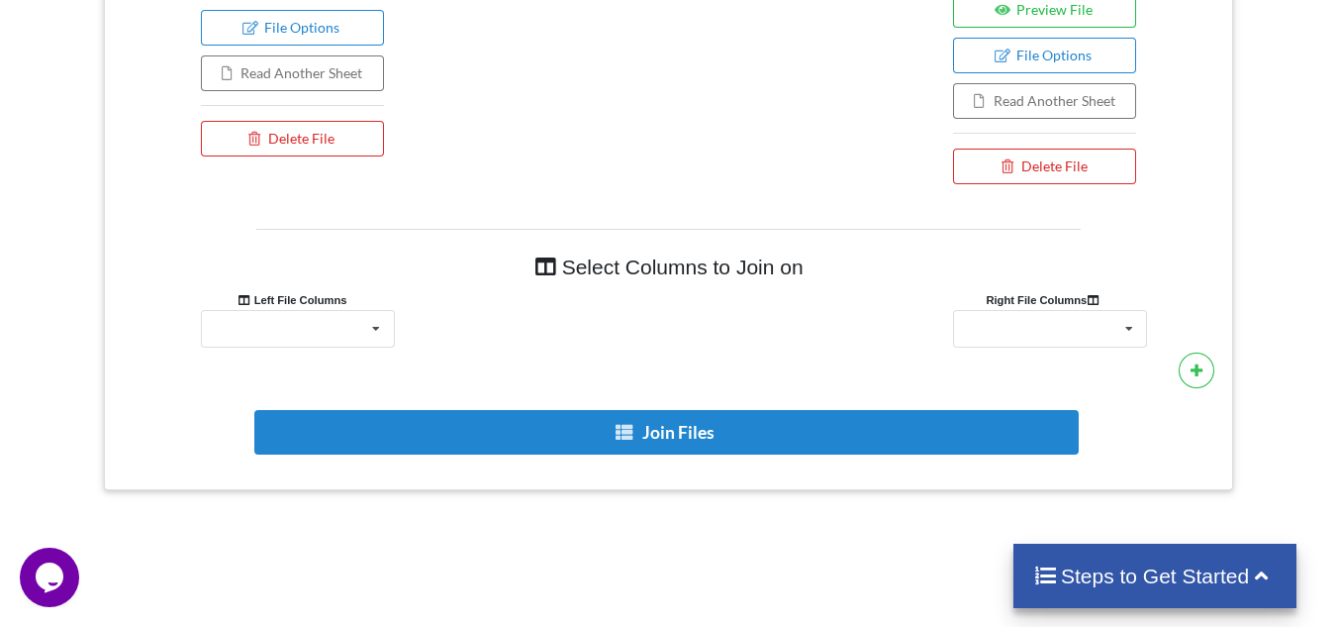
scroll to position [969, 0]
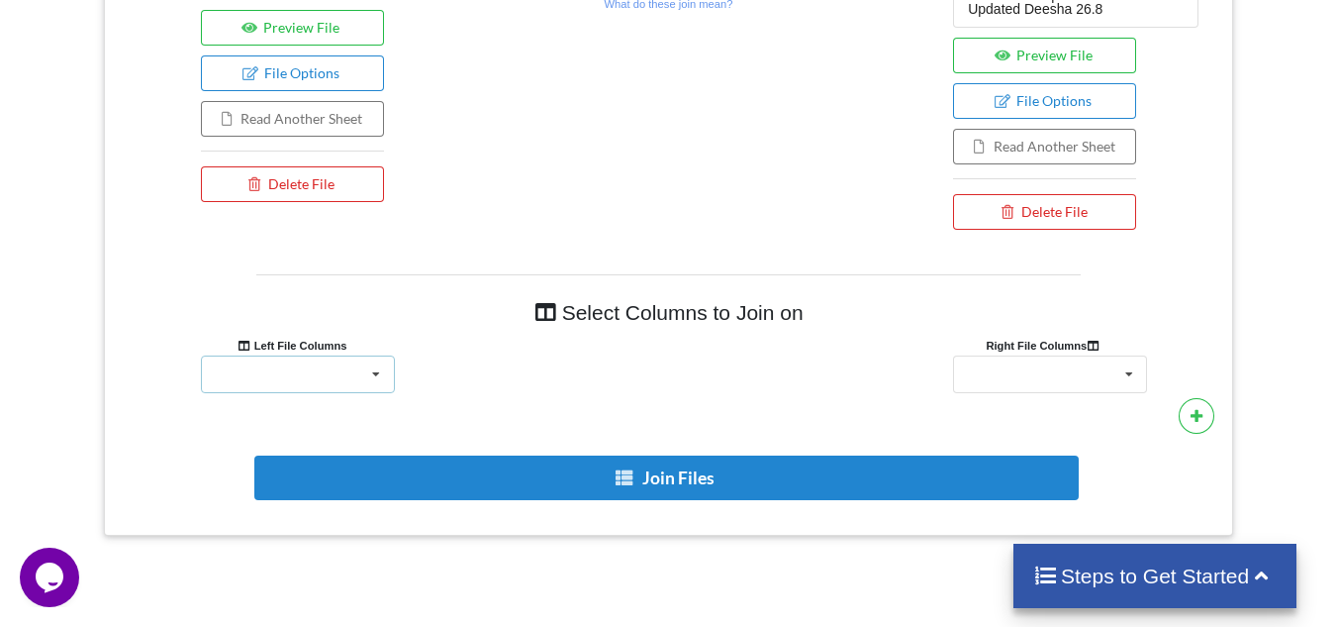
click at [278, 375] on div "Unnamed: 0 Unnamed: 1 Unnamed: 2 Unnamed: 3 Unnamed: 4 Unnamed: 5 Unnamed: 6 Un…" at bounding box center [298, 374] width 194 height 38
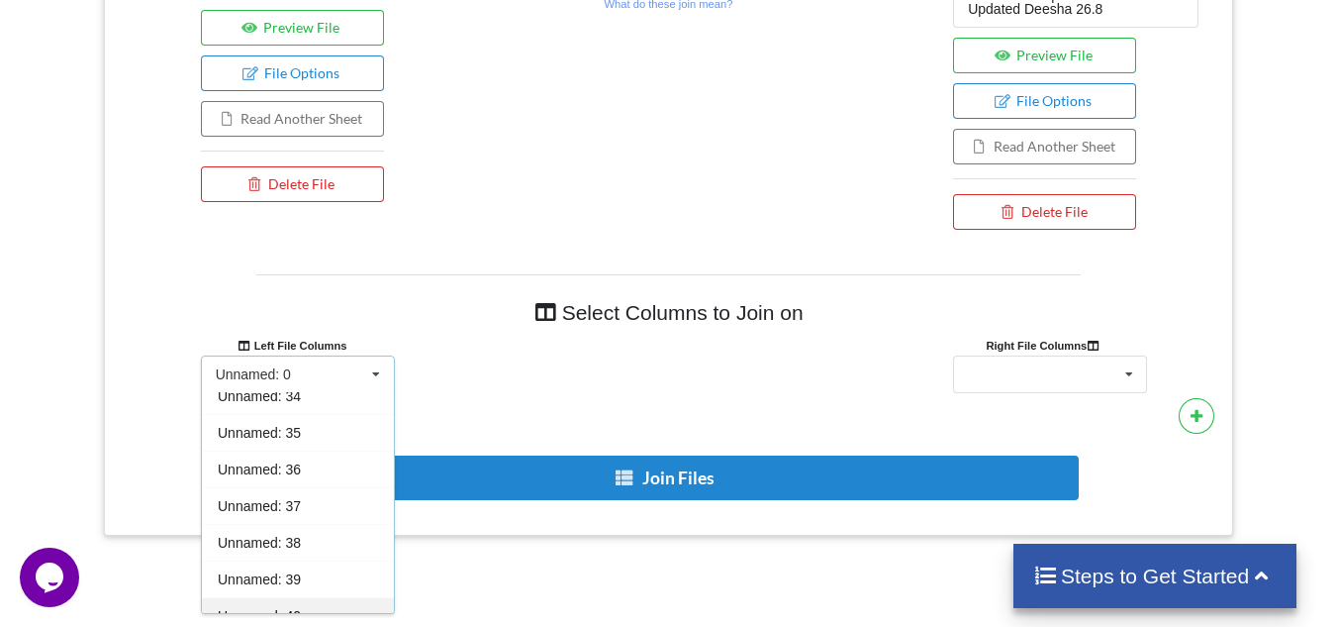
scroll to position [1464, 0]
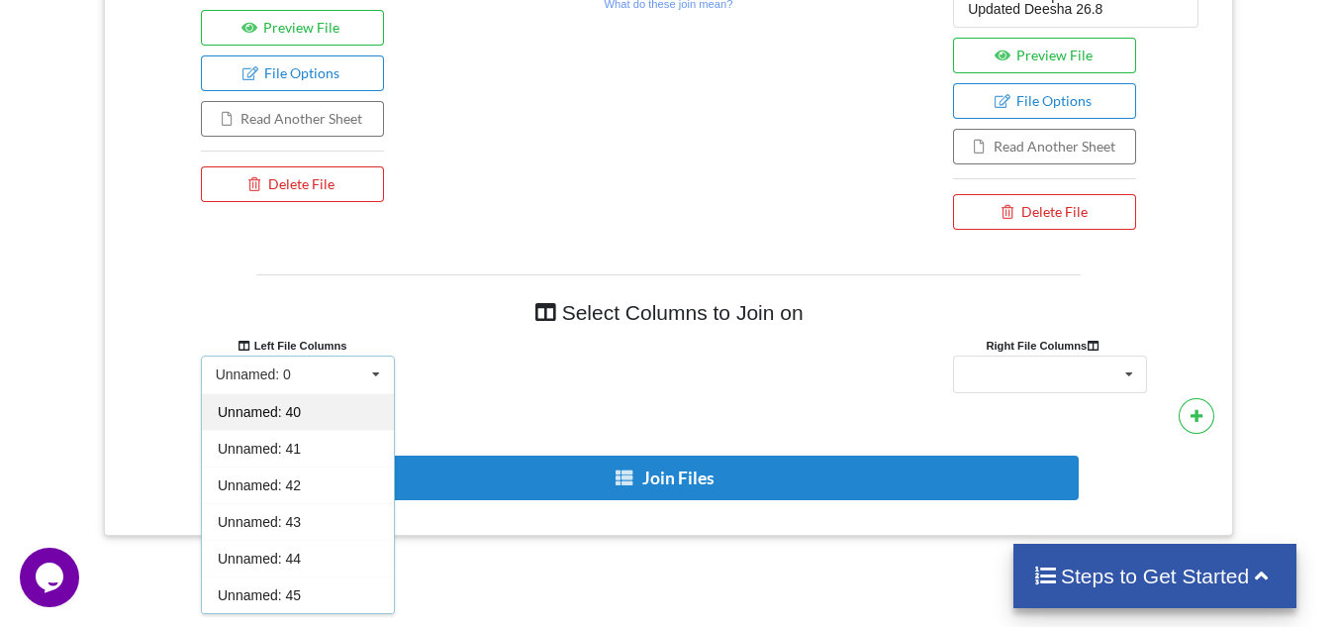
click at [284, 449] on span "Unnamed: 41" at bounding box center [259, 449] width 83 height 16
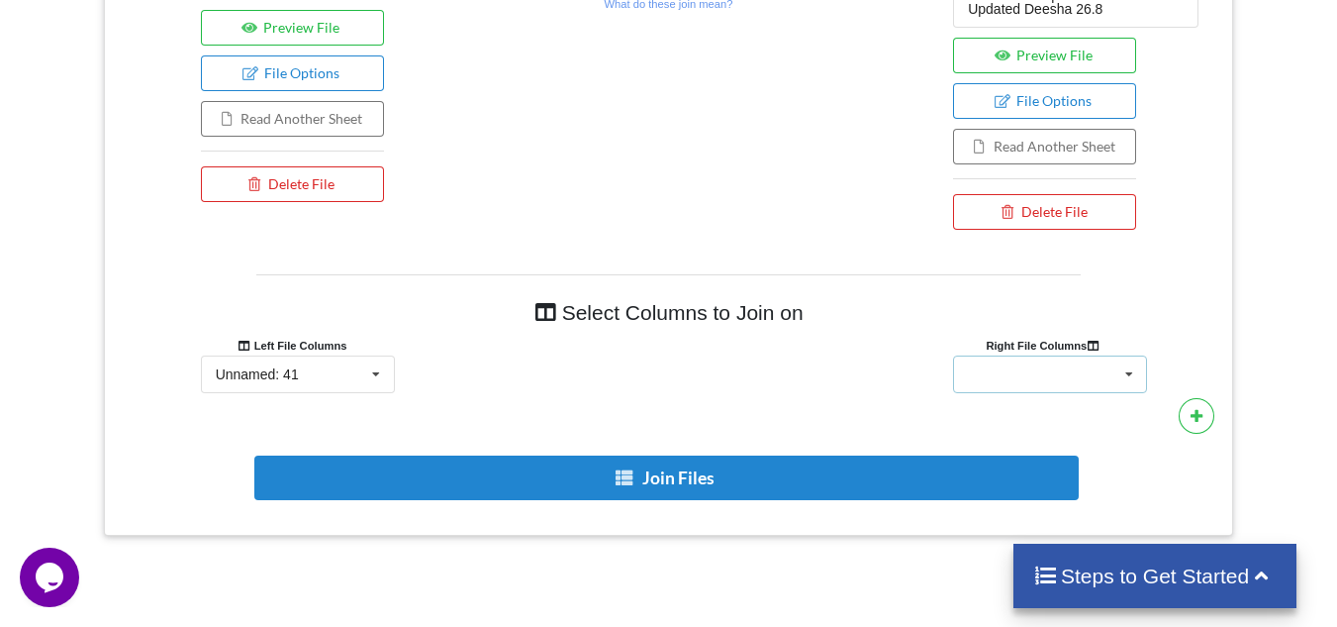
click at [1019, 369] on div "Unnamed: 0 Unnamed: 1 Unnamed: 2 Unnamed: 3 Unnamed: 4 Unnamed: 5 Unnamed: 6 Un…" at bounding box center [1050, 374] width 194 height 38
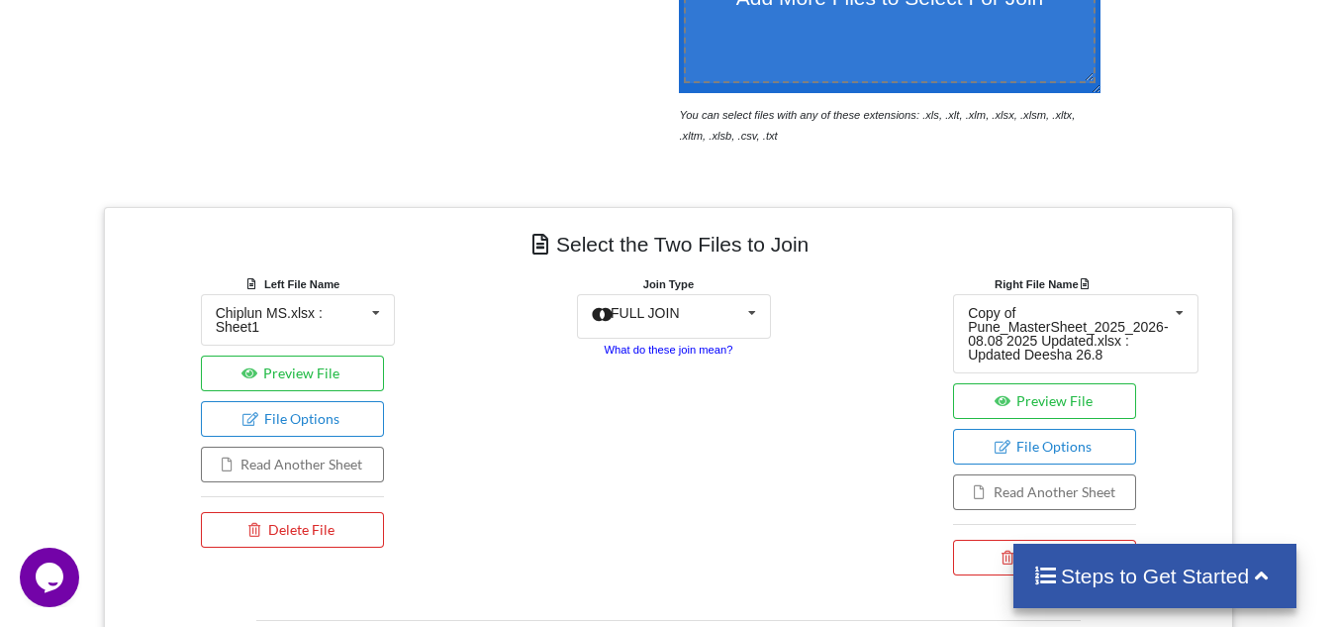
scroll to position [632, 0]
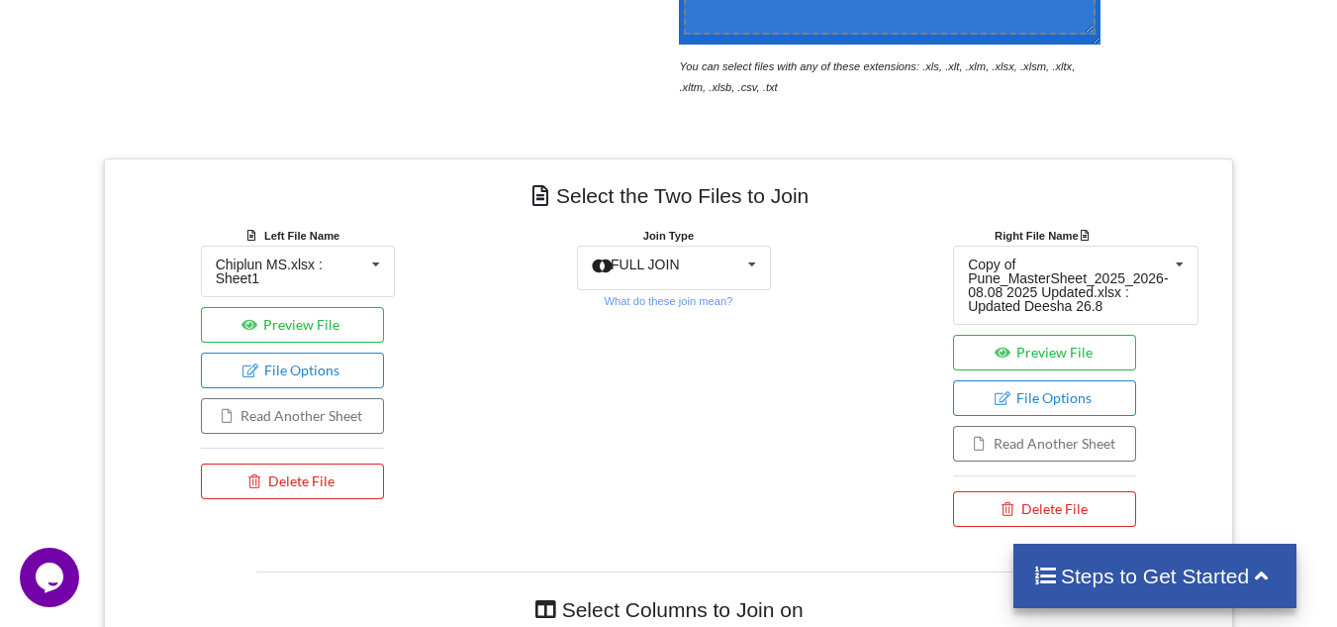
click at [510, 363] on div "Join Type FULL JOIN INNER JOIN LEFT JOIN RIGHT JOIN FULL JOIN What do these joi…" at bounding box center [668, 381] width 376 height 312
click at [722, 297] on small "What do these join mean?" at bounding box center [668, 301] width 129 height 12
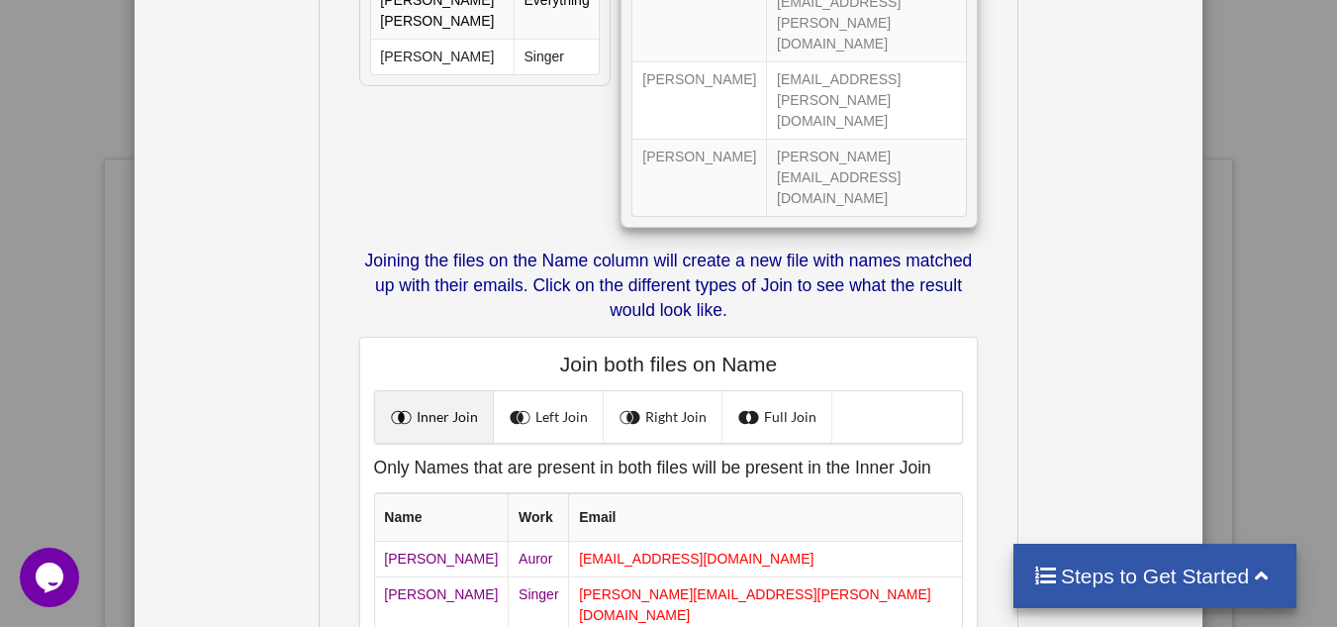
scroll to position [0, 0]
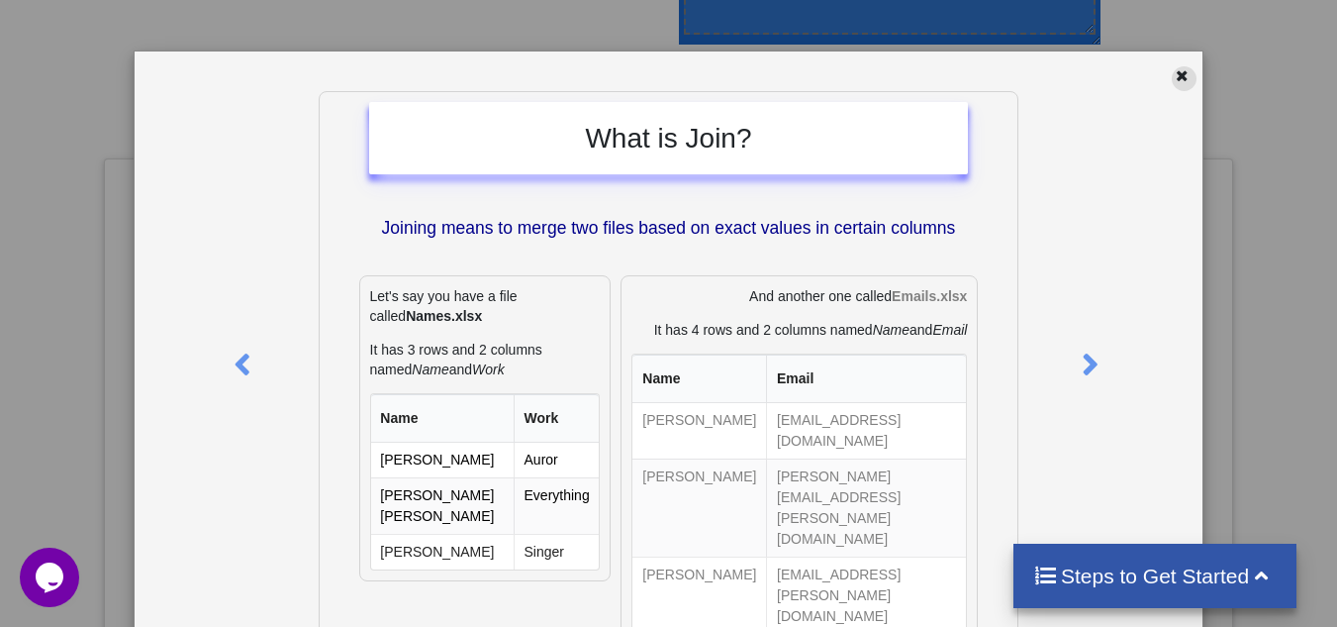
click at [1178, 78] on icon at bounding box center [1182, 73] width 17 height 14
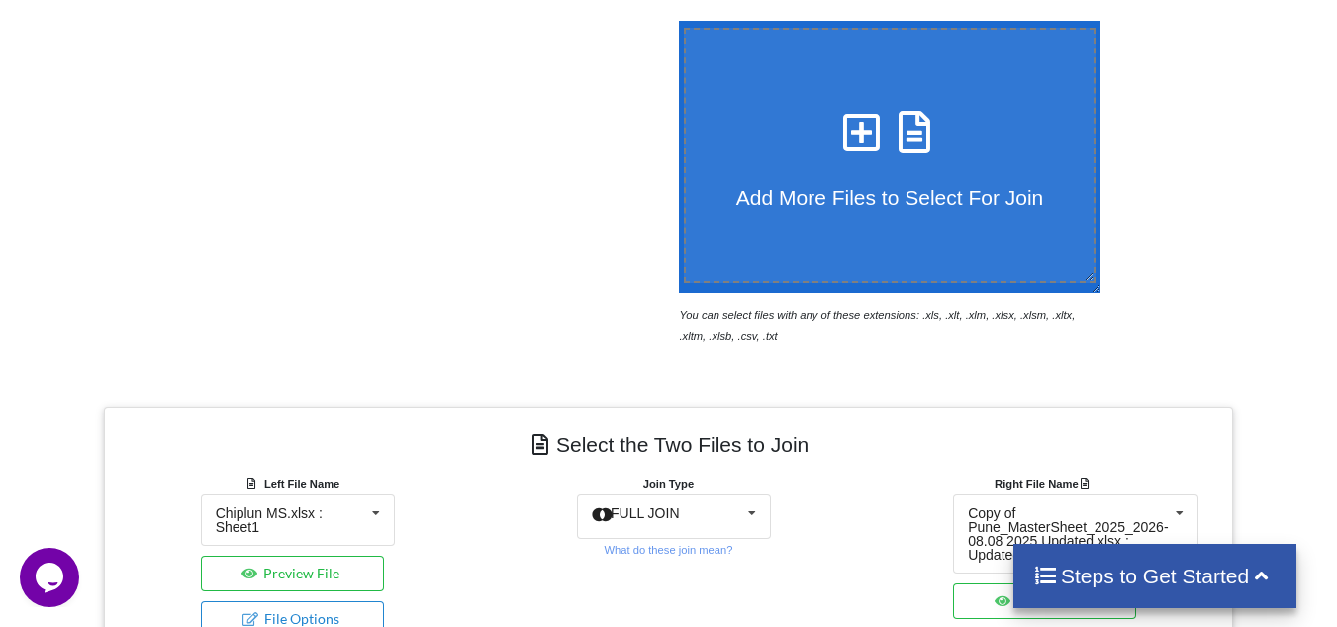
scroll to position [137, 0]
